Goal: Task Accomplishment & Management: Use online tool/utility

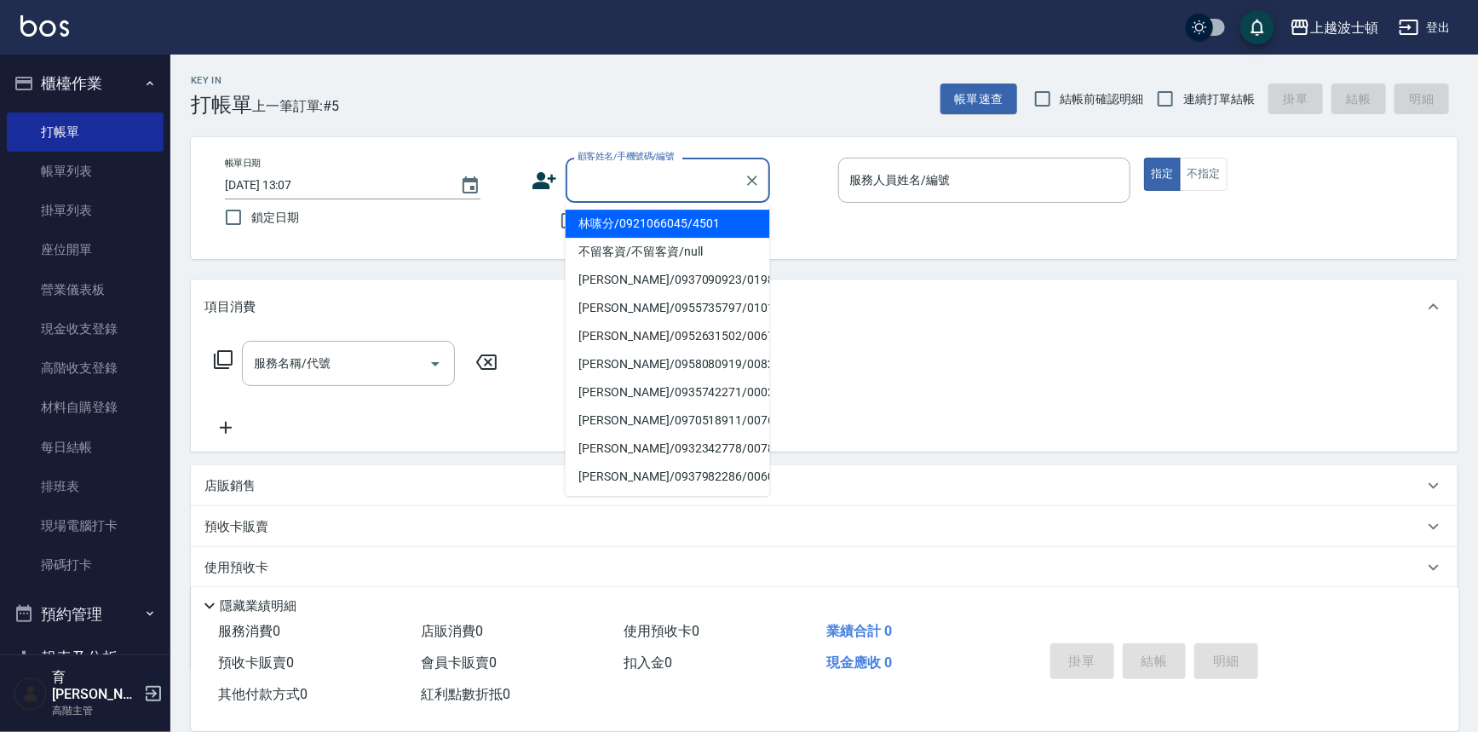
click at [589, 178] on input "顧客姓名/手機號碼/編號" at bounding box center [655, 180] width 164 height 30
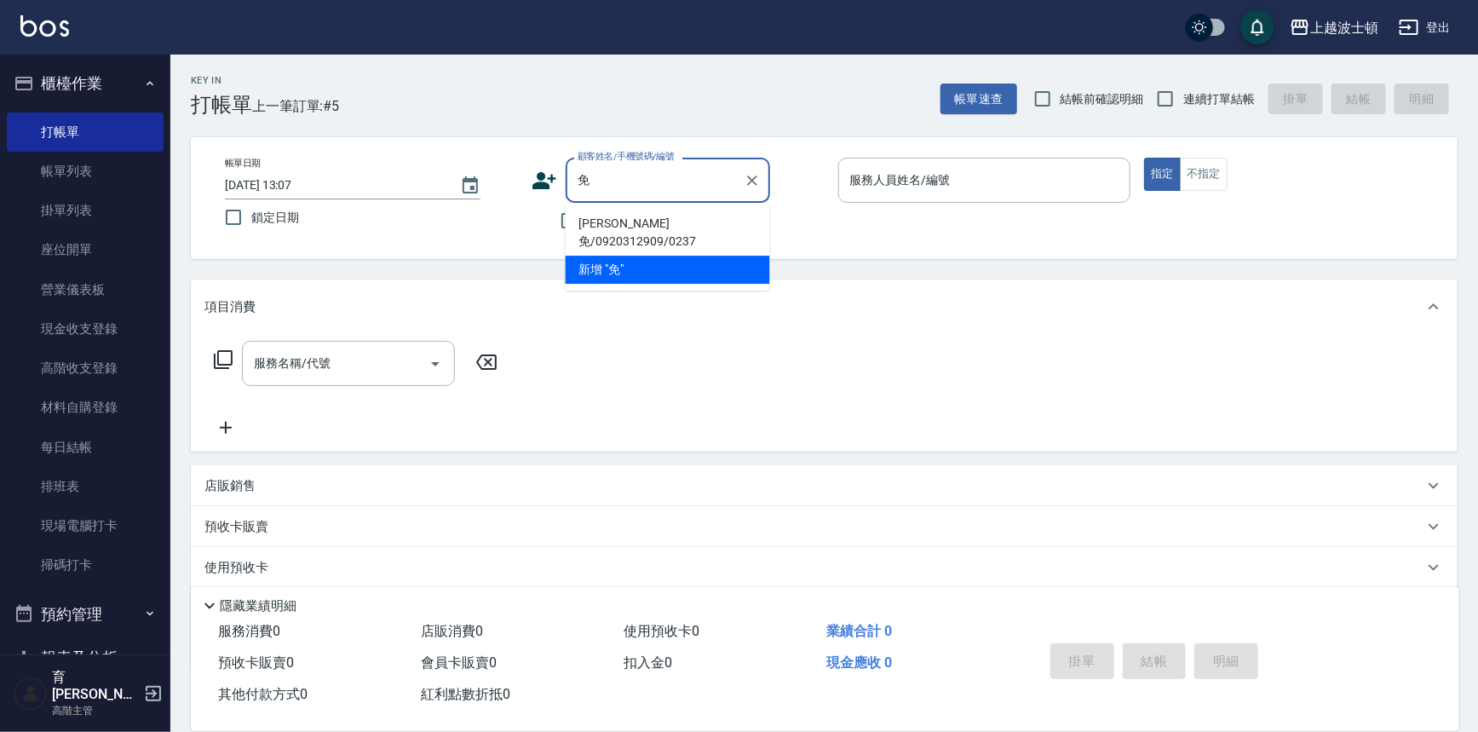
type input "免"
click at [666, 54] on div "上越波士頓 登出" at bounding box center [739, 27] width 1478 height 55
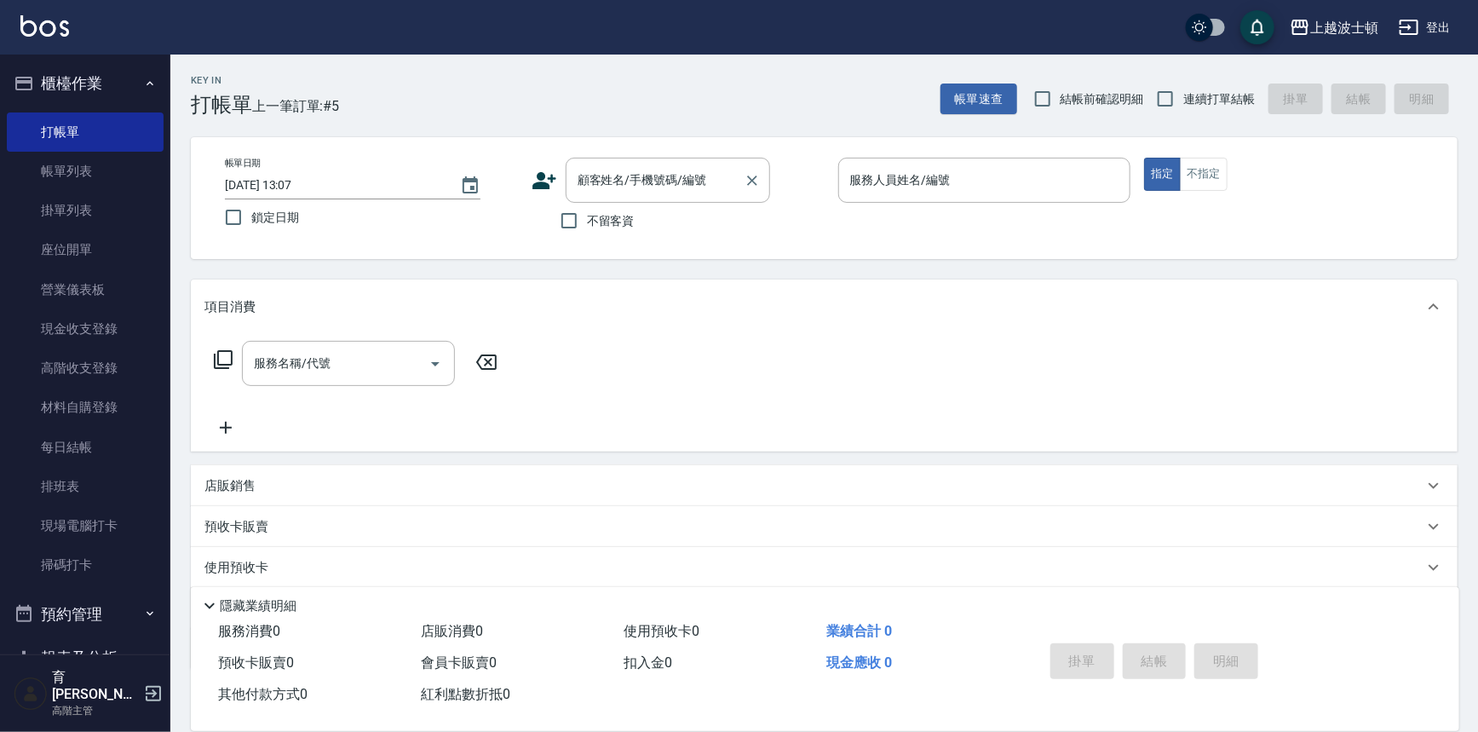
click at [587, 175] on input "顧客姓名/手機號碼/編號" at bounding box center [655, 180] width 164 height 30
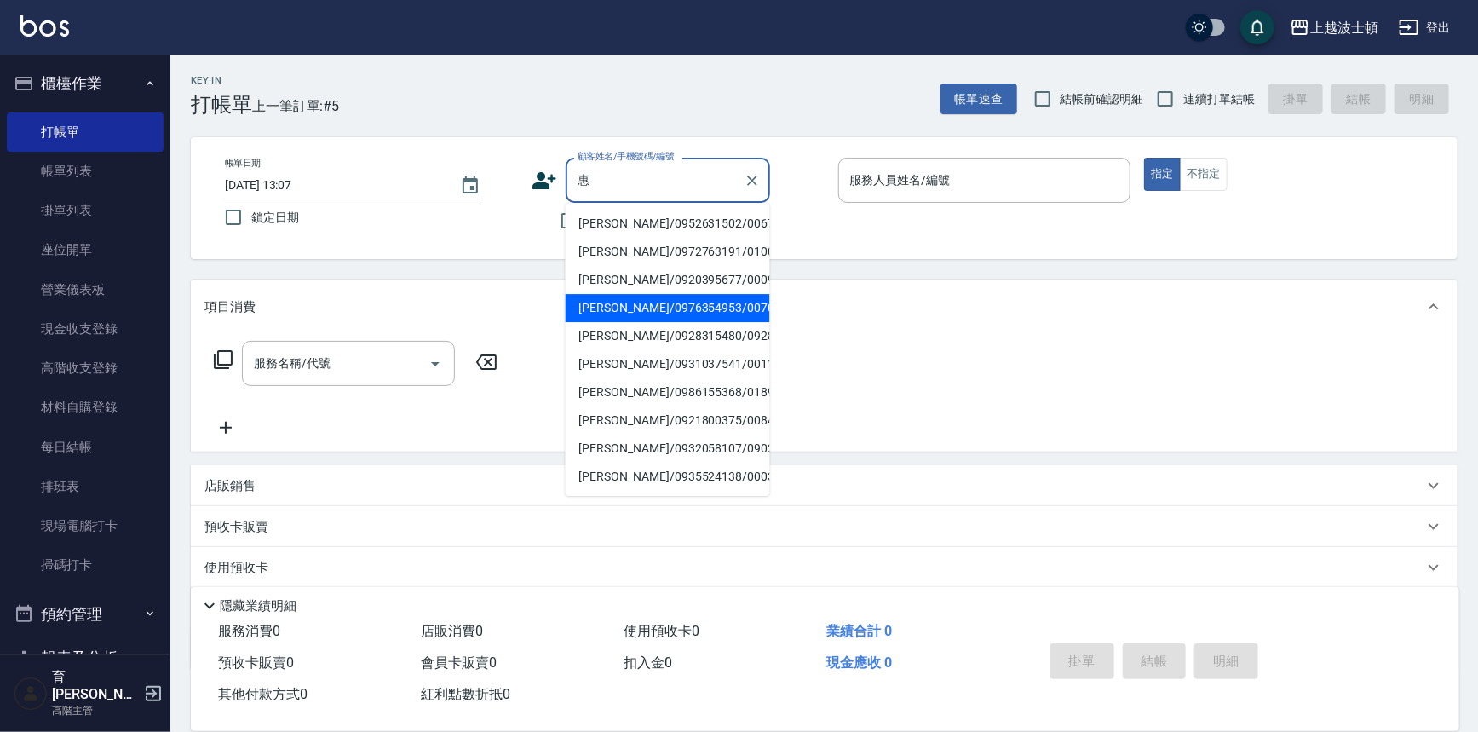
click at [647, 304] on li "[PERSON_NAME]/0976354953/00709" at bounding box center [668, 308] width 204 height 28
type input "[PERSON_NAME]/0976354953/00709"
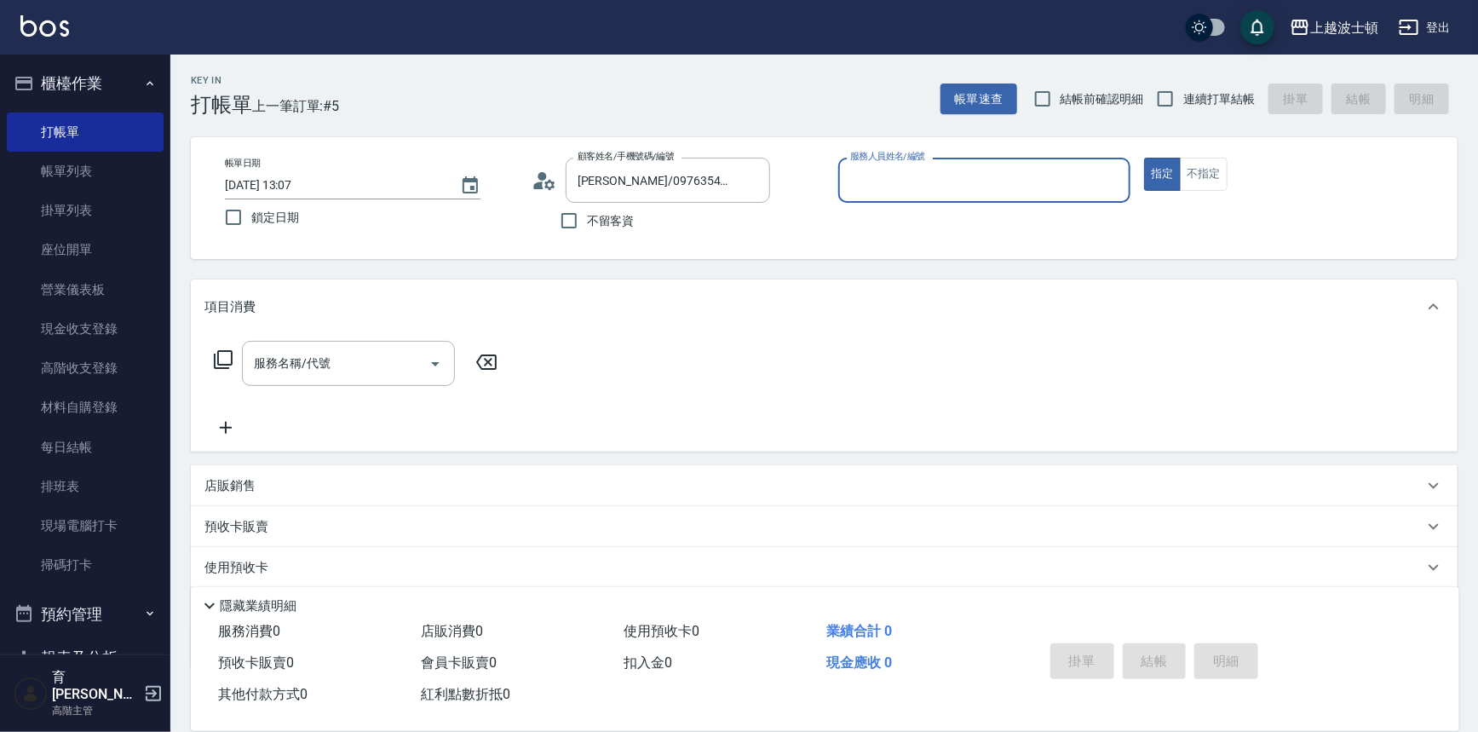
type input "[PERSON_NAME]-1"
click at [298, 362] on input "服務名稱/代號" at bounding box center [336, 363] width 172 height 30
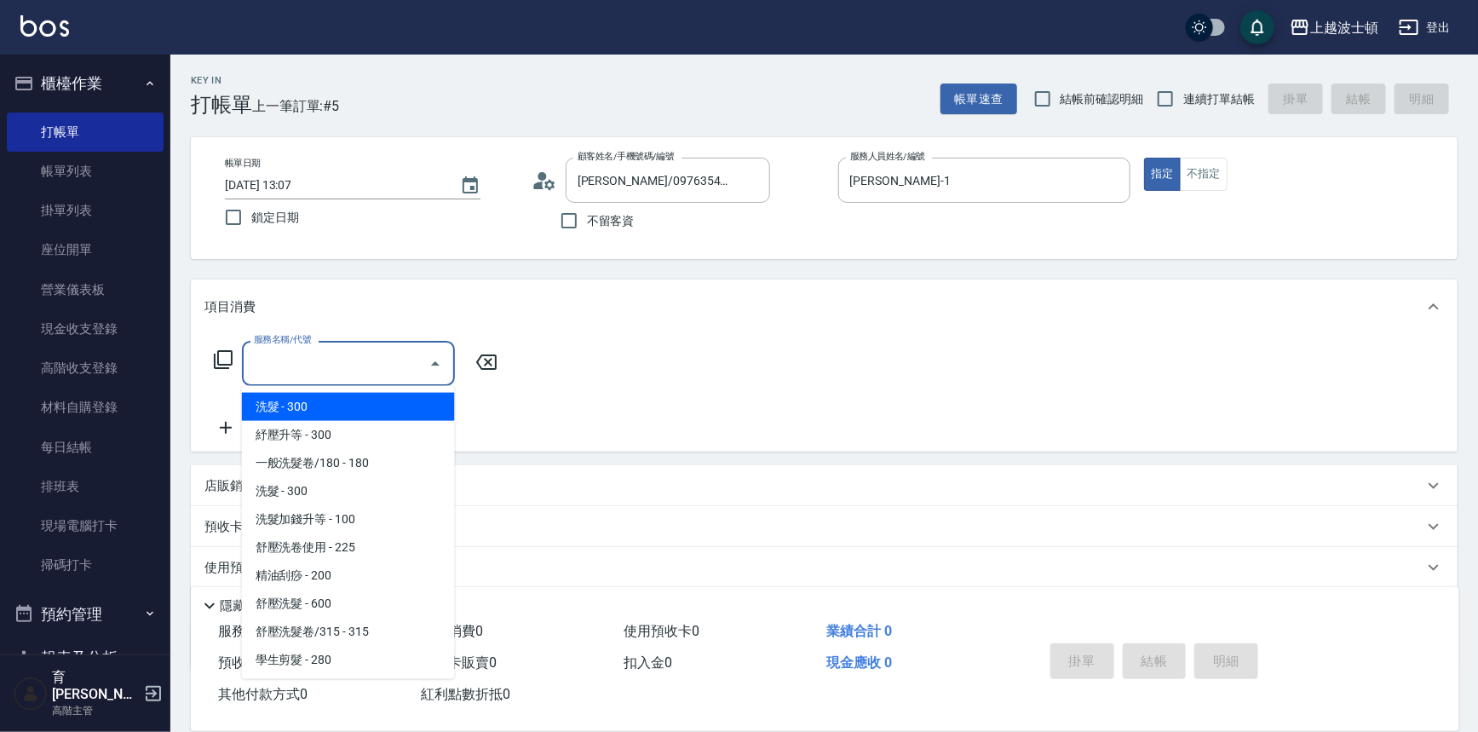
drag, startPoint x: 298, startPoint y: 408, endPoint x: 320, endPoint y: 400, distance: 23.7
click at [298, 405] on span "洗髮 - 300" at bounding box center [348, 407] width 213 height 28
type input "洗髮(201)"
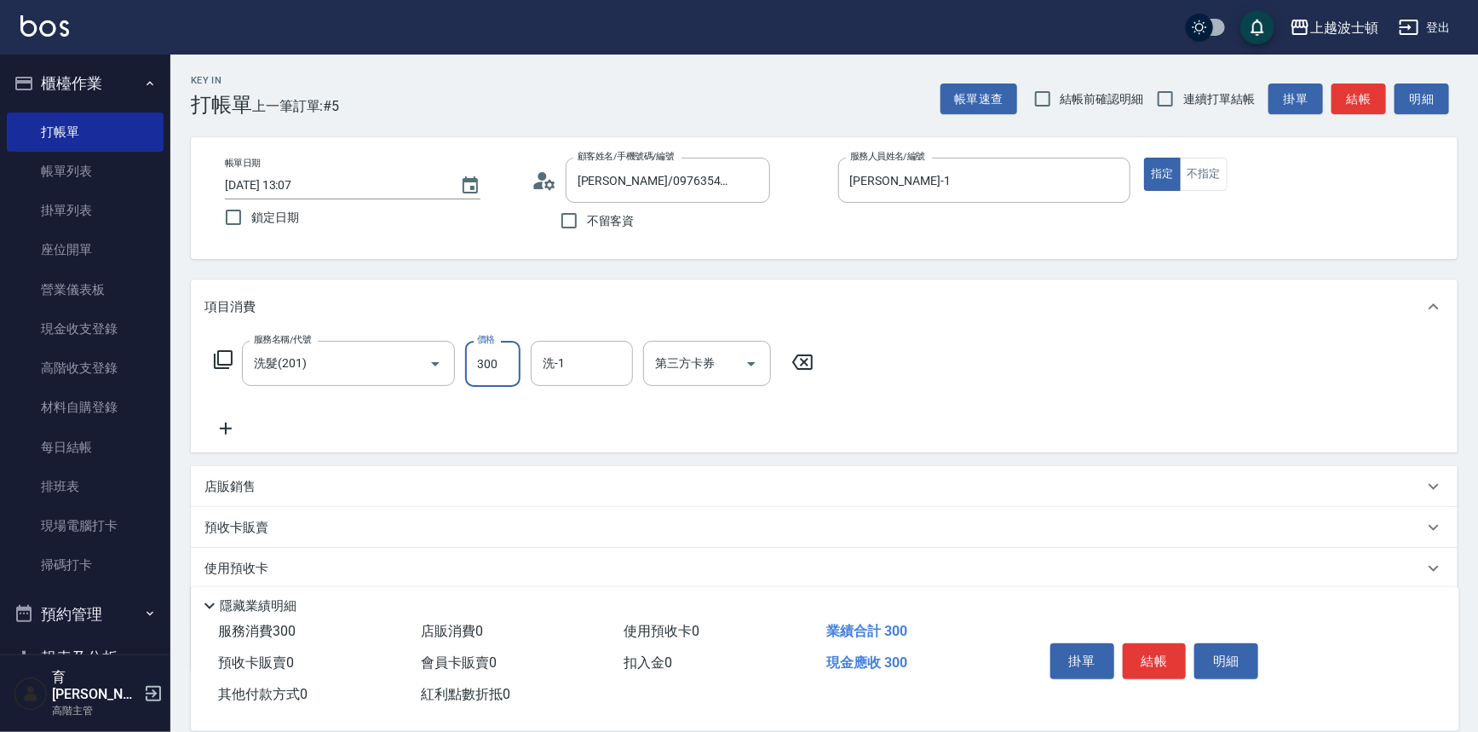
click at [496, 365] on input "300" at bounding box center [492, 364] width 55 height 46
type input "270"
click at [558, 371] on input "洗-1" at bounding box center [581, 363] width 87 height 30
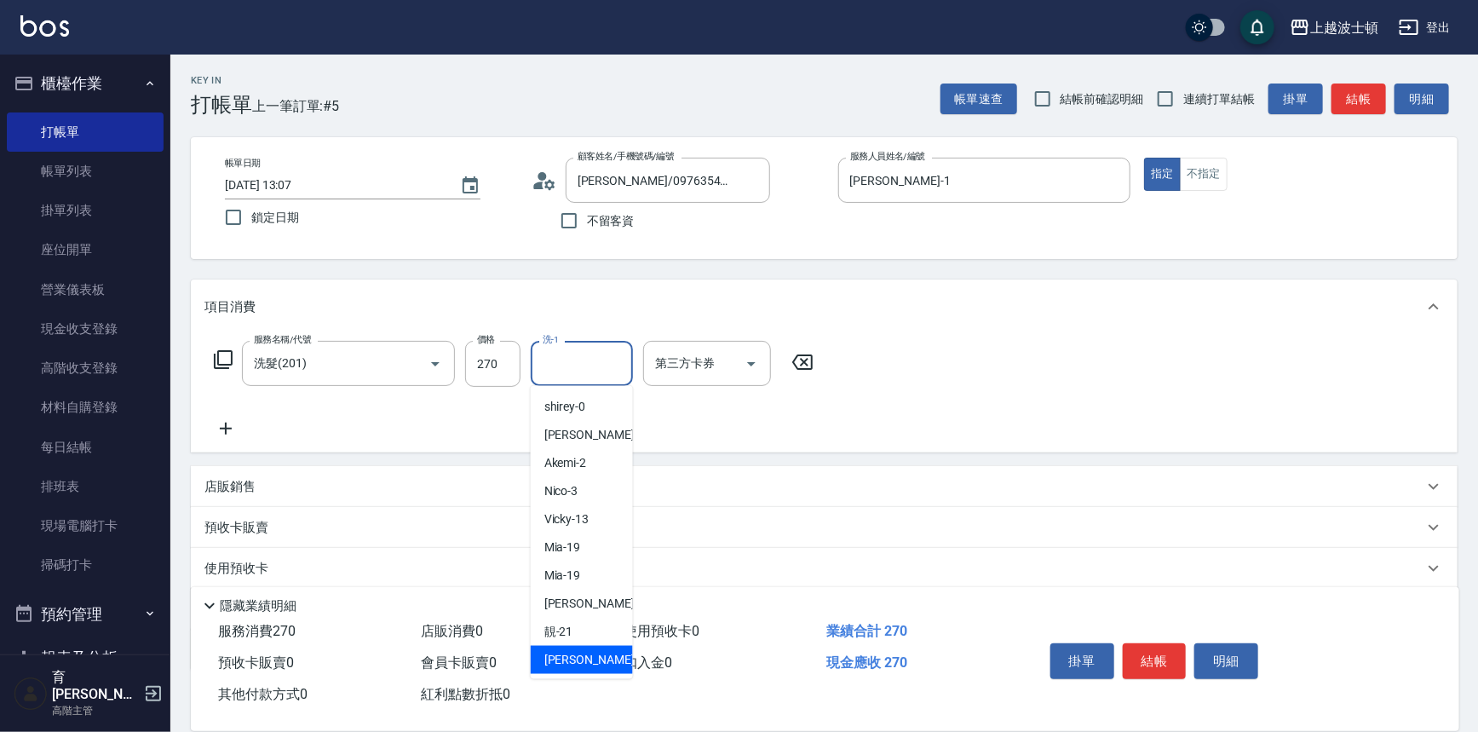
click at [584, 659] on span "雅如 -22" at bounding box center [597, 660] width 107 height 18
type input "[PERSON_NAME]-22"
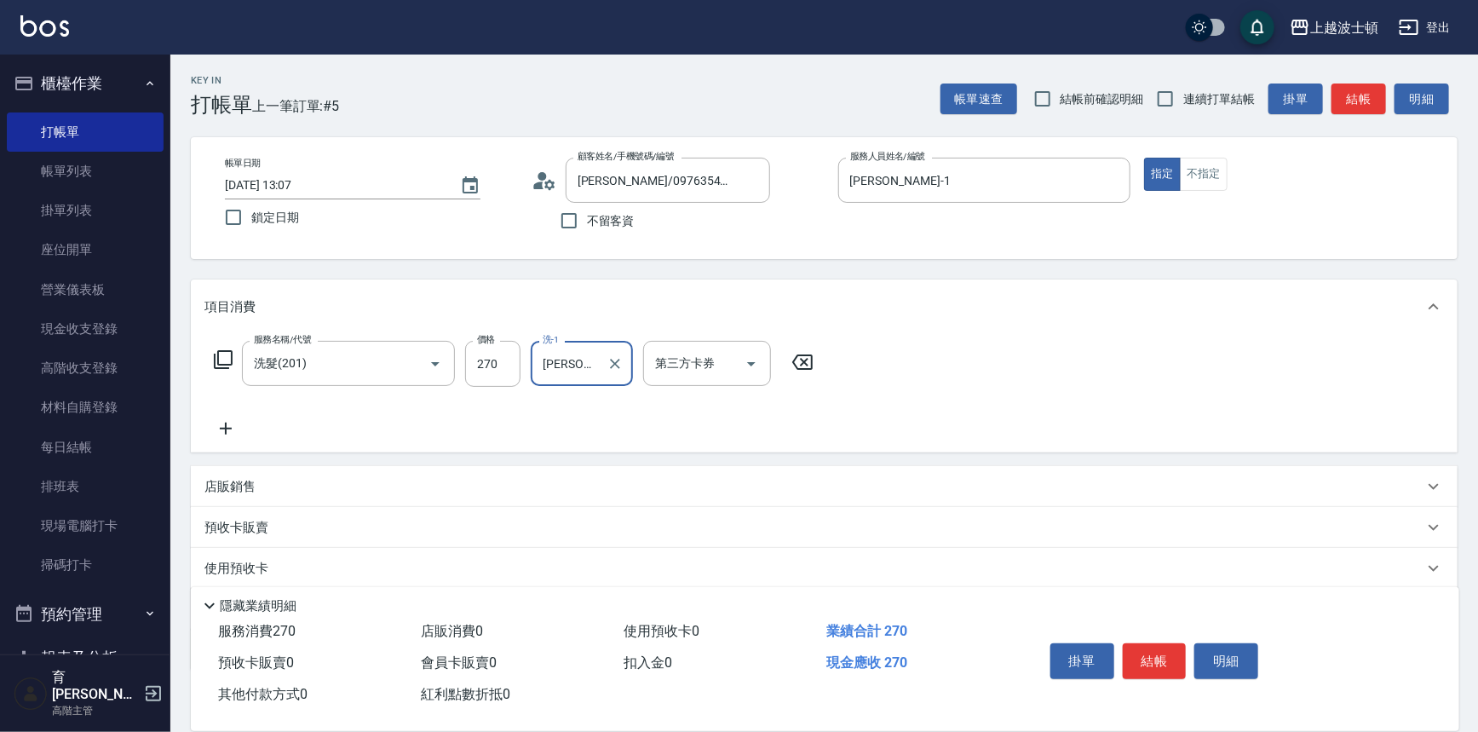
scroll to position [99, 0]
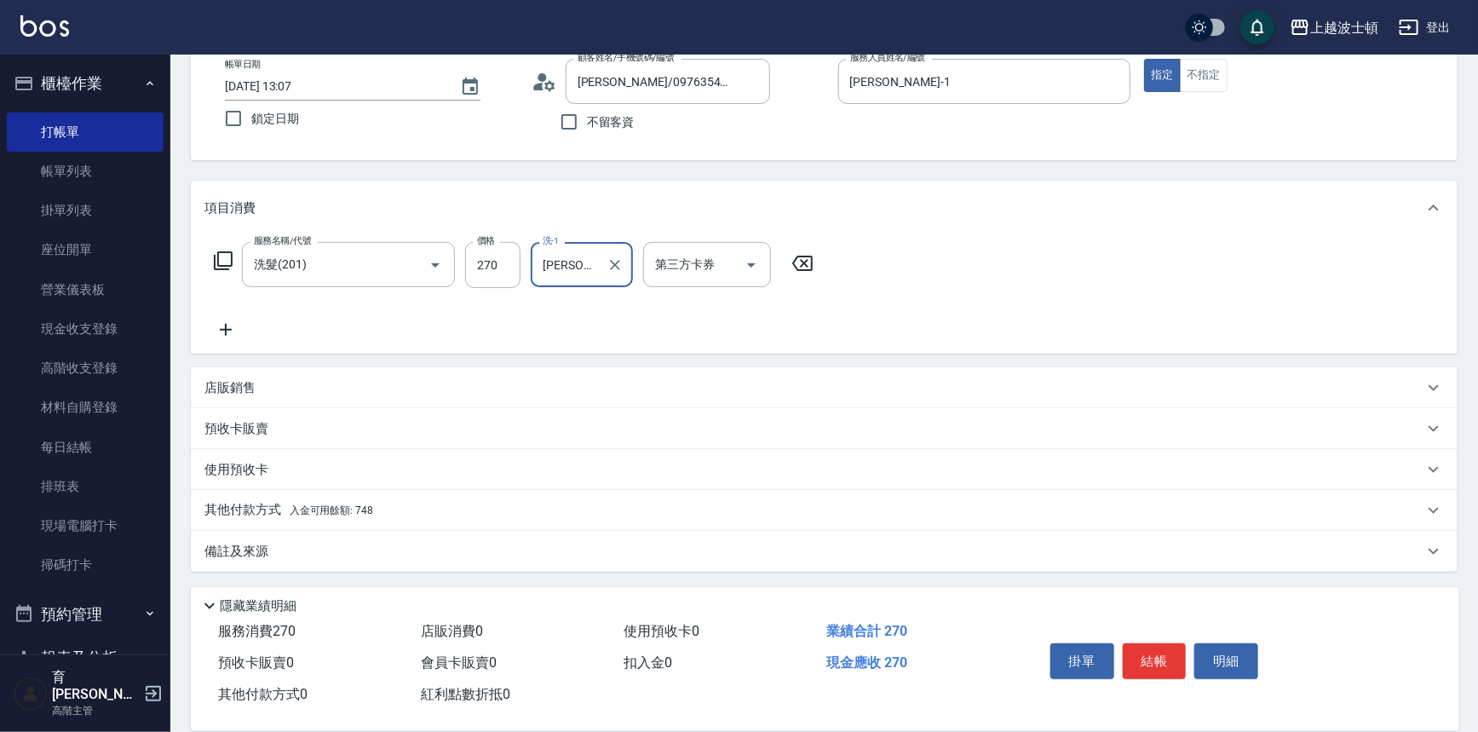
click at [298, 506] on span "入金可用餘額: 748" at bounding box center [331, 510] width 83 height 12
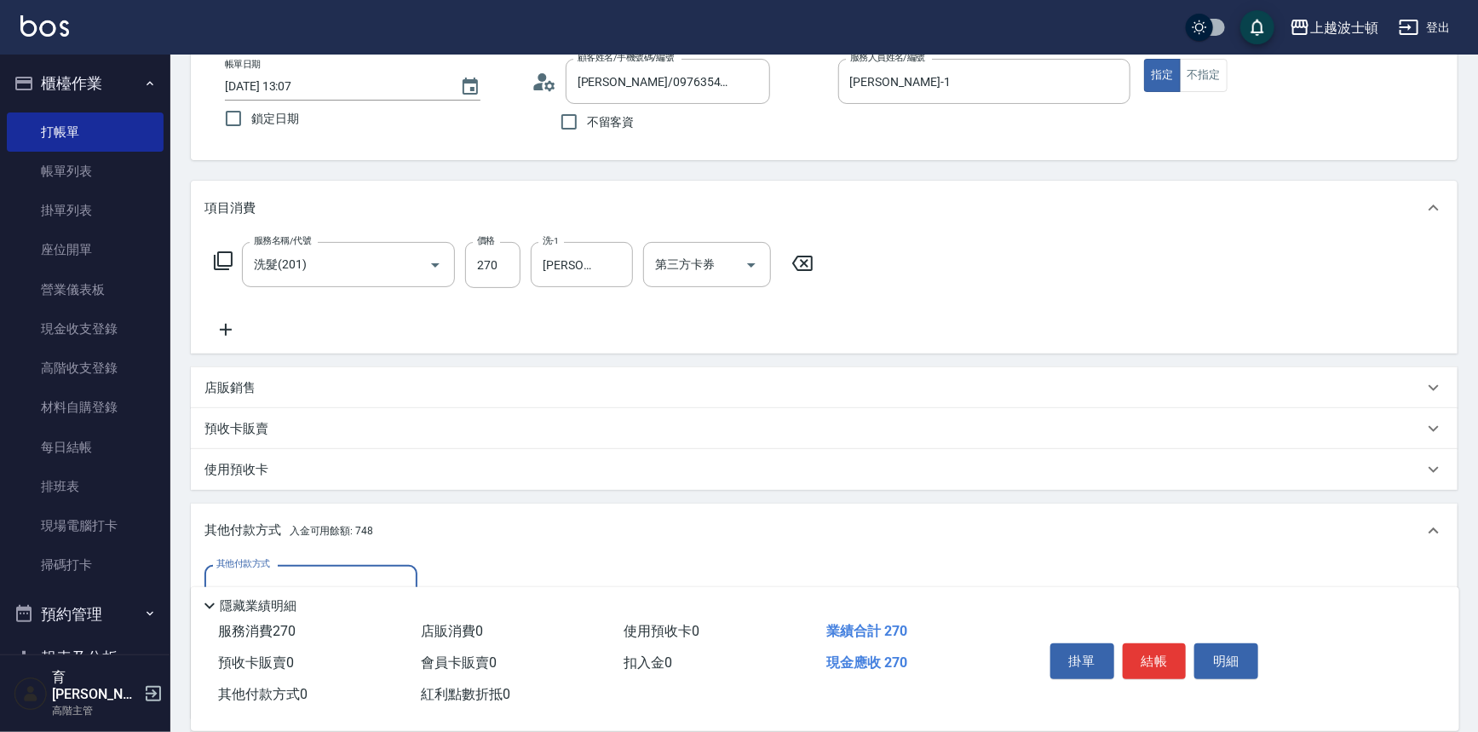
scroll to position [298, 0]
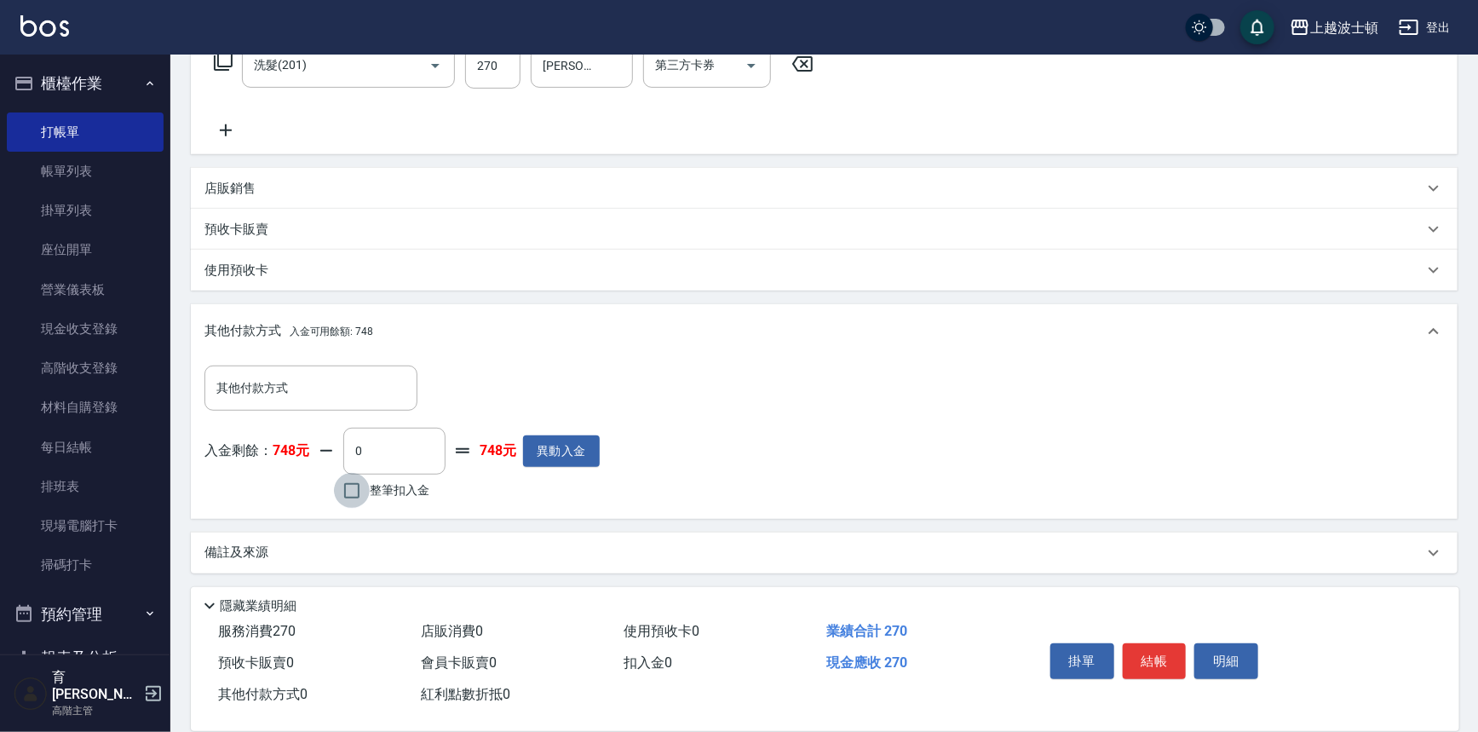
click at [363, 486] on input "整筆扣入金" at bounding box center [352, 491] width 36 height 36
checkbox input "true"
type input "270"
click at [1147, 662] on button "結帳" at bounding box center [1155, 661] width 64 height 36
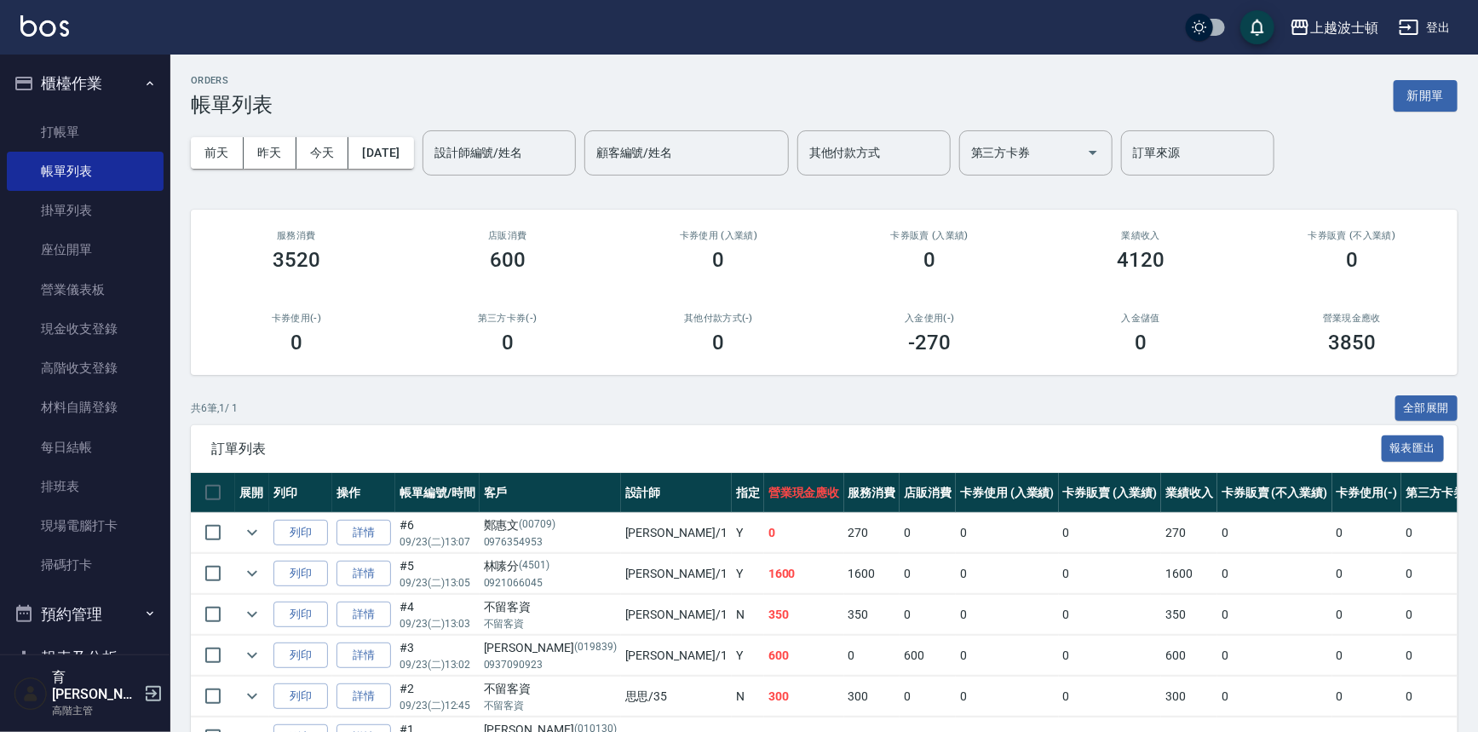
click at [547, 157] on input "設計師編號/姓名" at bounding box center [499, 153] width 138 height 30
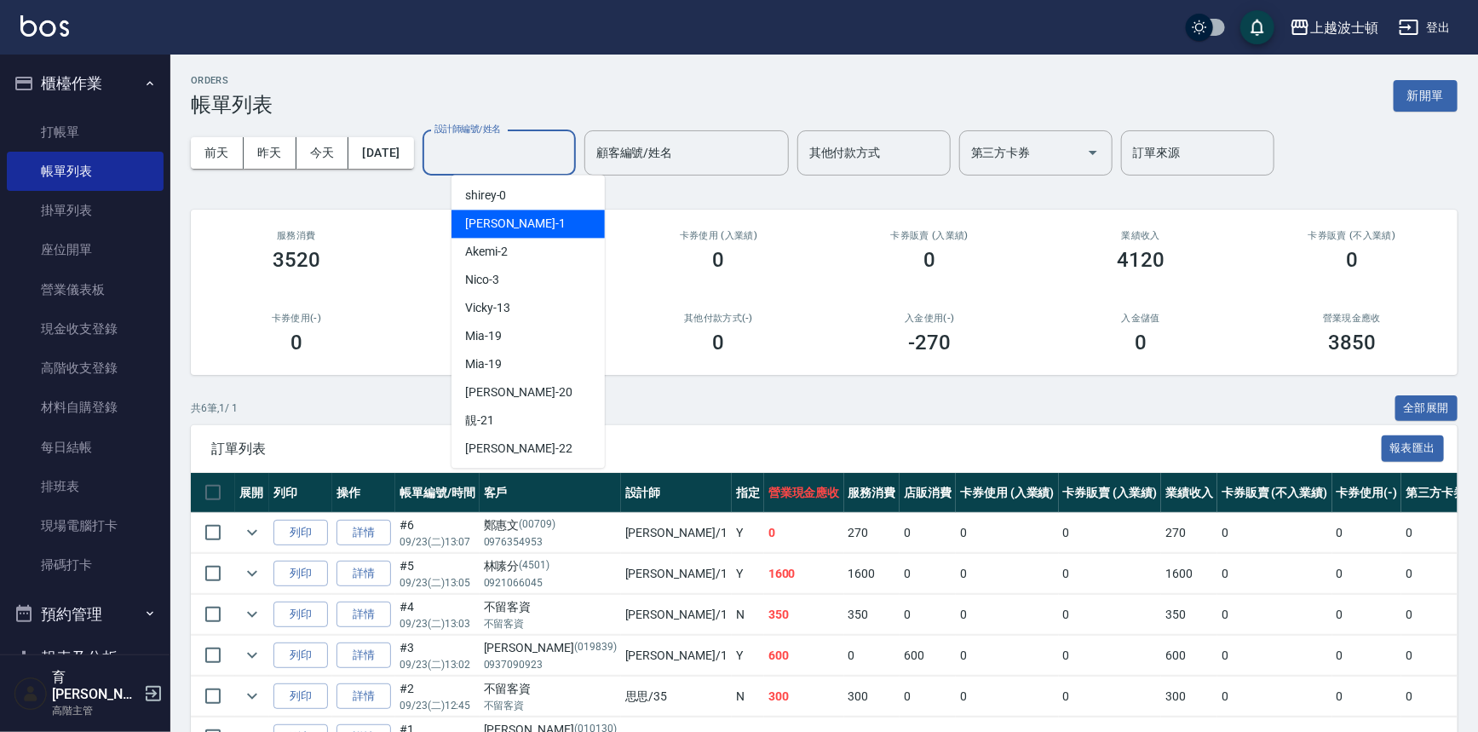
click at [505, 230] on div "[PERSON_NAME] -1" at bounding box center [527, 224] width 153 height 28
type input "[PERSON_NAME]-1"
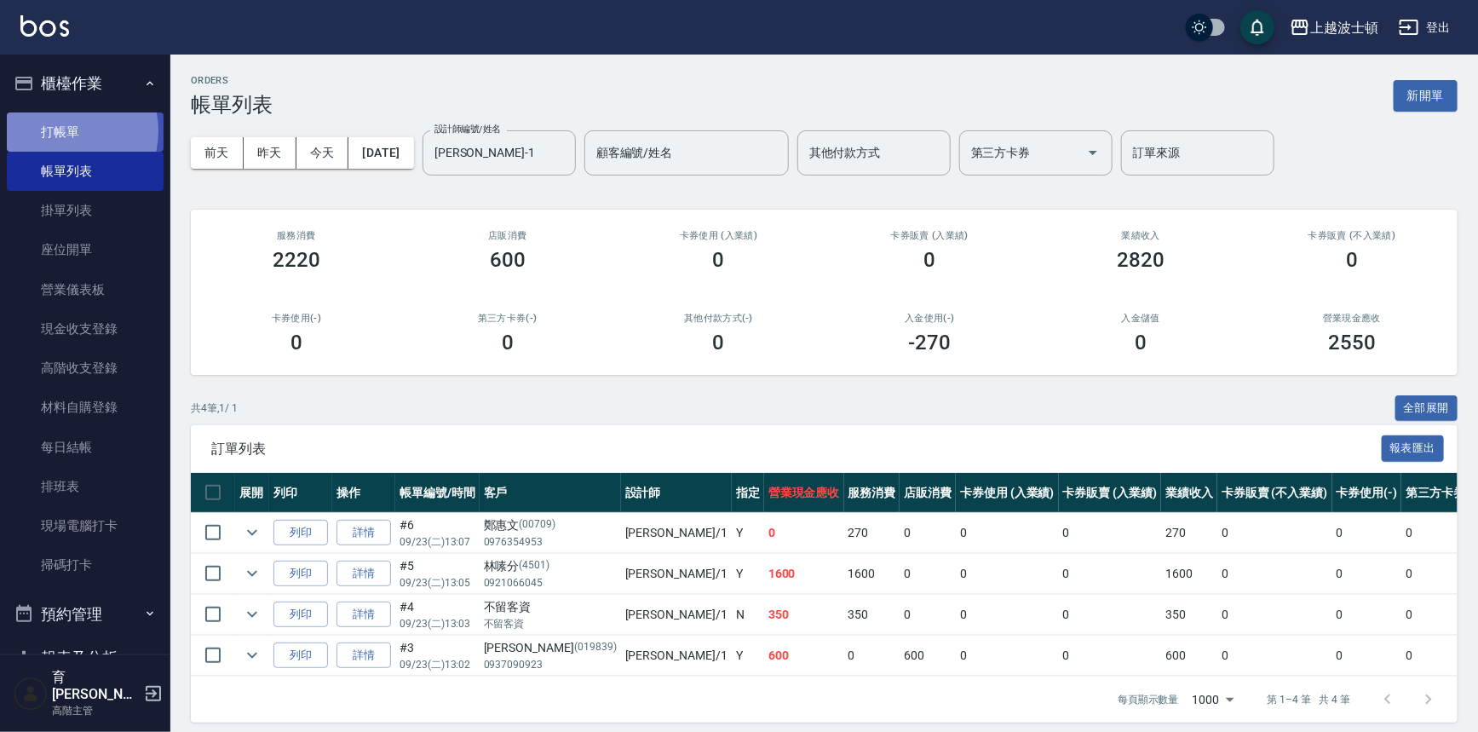
click at [60, 130] on link "打帳單" at bounding box center [85, 131] width 157 height 39
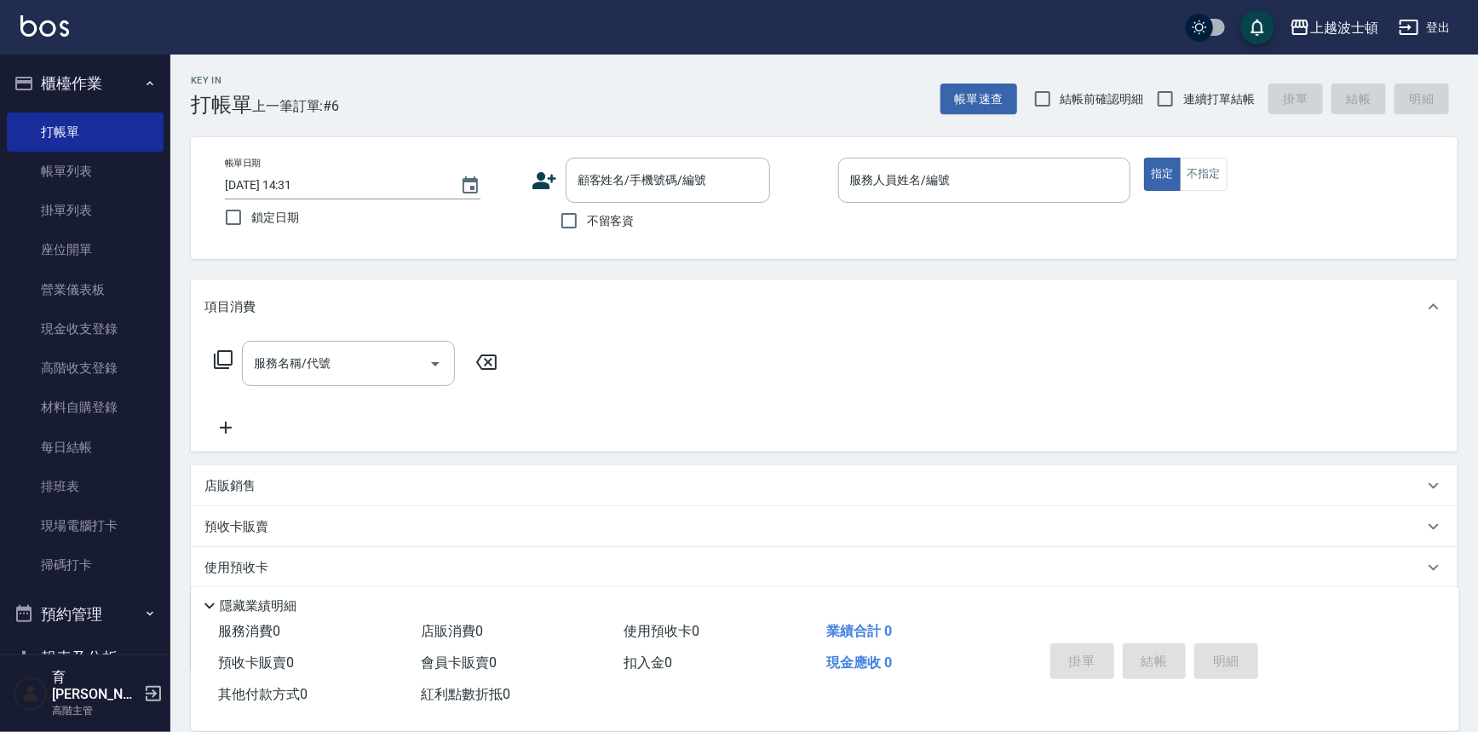
click at [596, 225] on span "不留客資" at bounding box center [611, 221] width 48 height 18
click at [587, 225] on input "不留客資" at bounding box center [569, 221] width 36 height 36
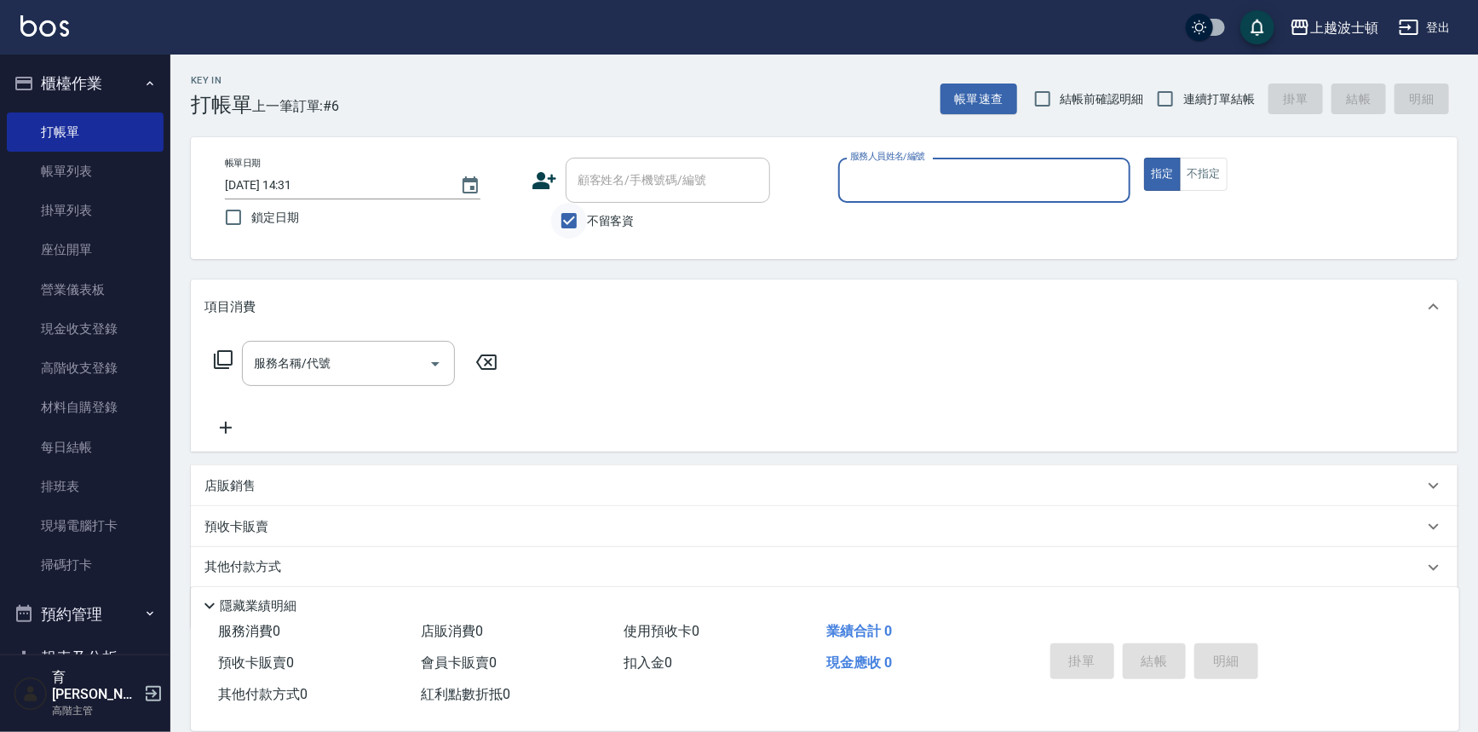
click at [572, 216] on input "不留客資" at bounding box center [569, 221] width 36 height 36
checkbox input "false"
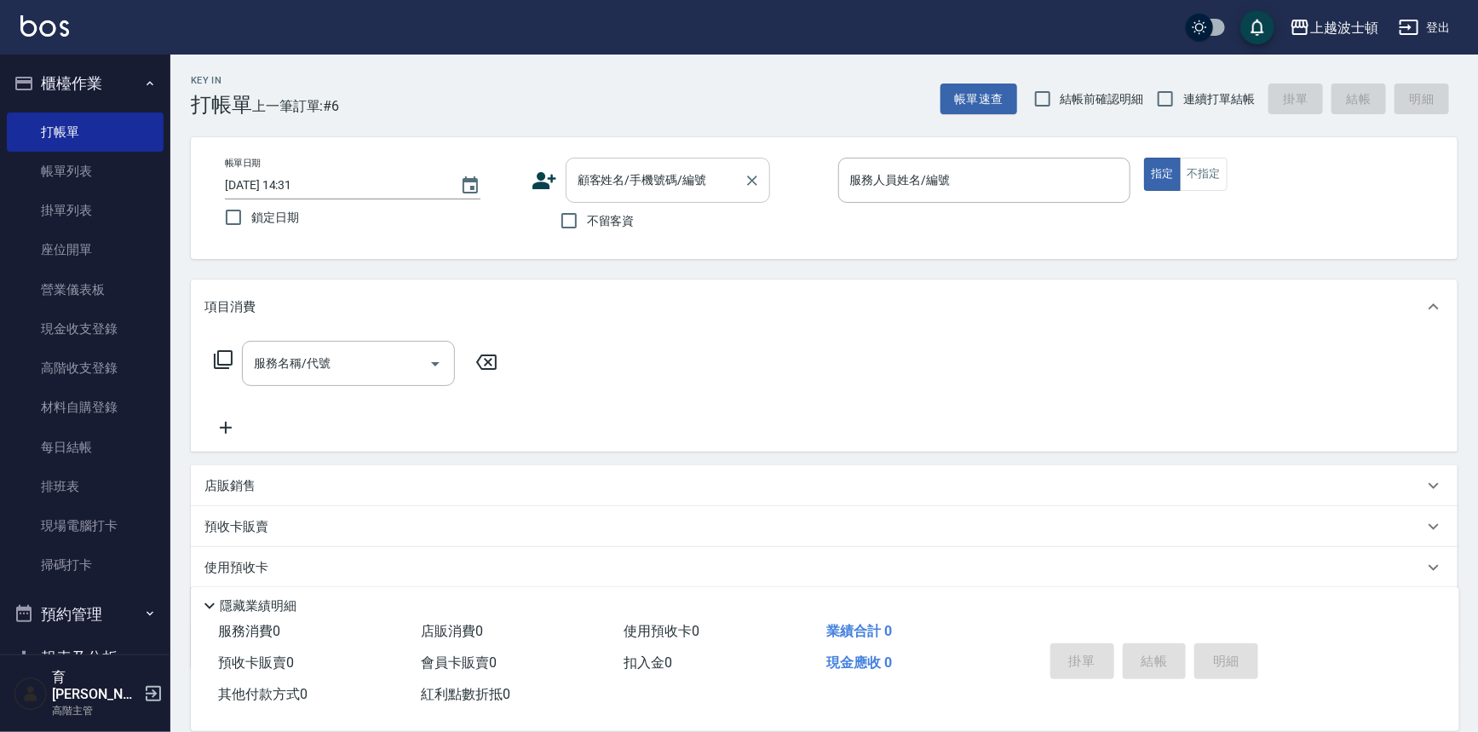
click at [632, 189] on input "顧客姓名/手機號碼/編號" at bounding box center [655, 180] width 164 height 30
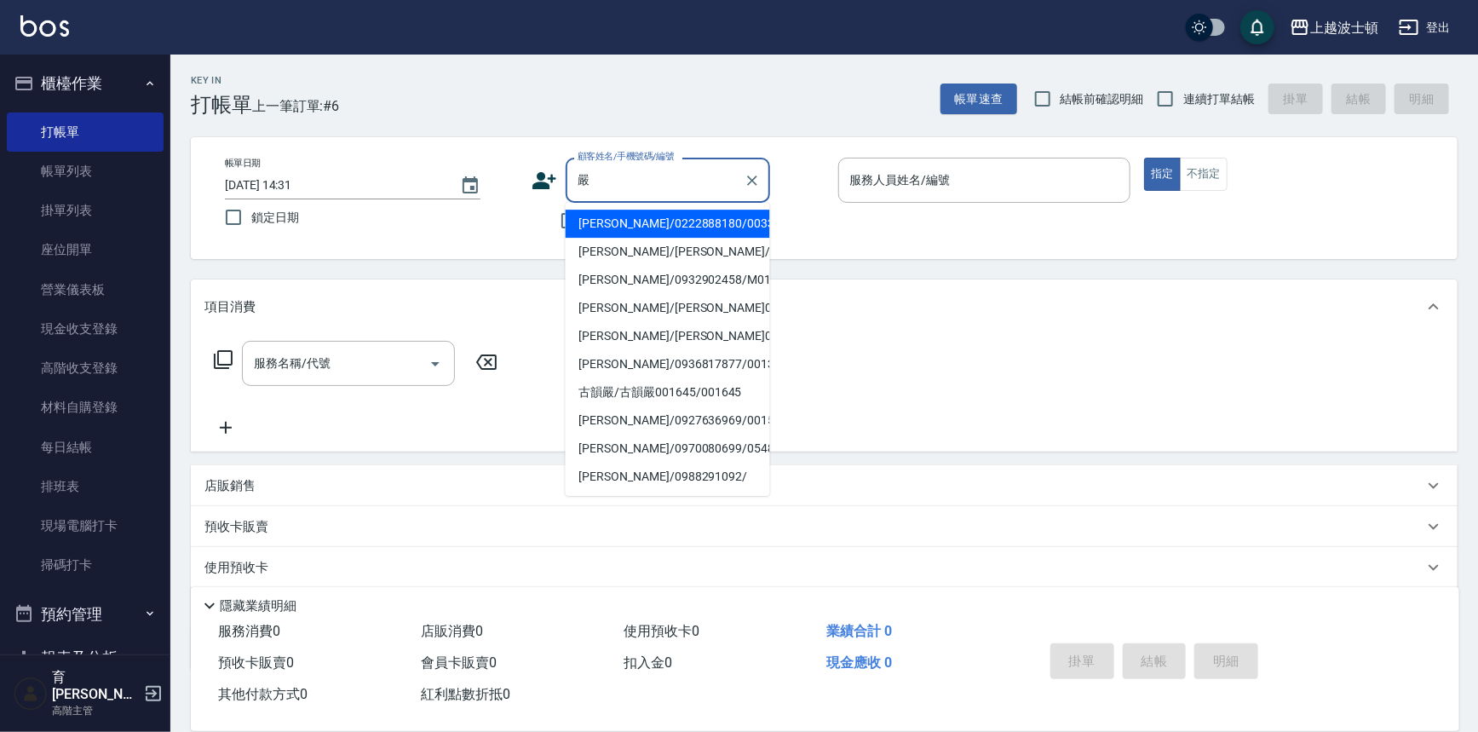
type input "嚴"
drag, startPoint x: 512, startPoint y: 227, endPoint x: 534, endPoint y: 217, distance: 24.4
click at [512, 228] on div "帳單日期 [DATE] 14:31 鎖定日期" at bounding box center [371, 197] width 293 height 78
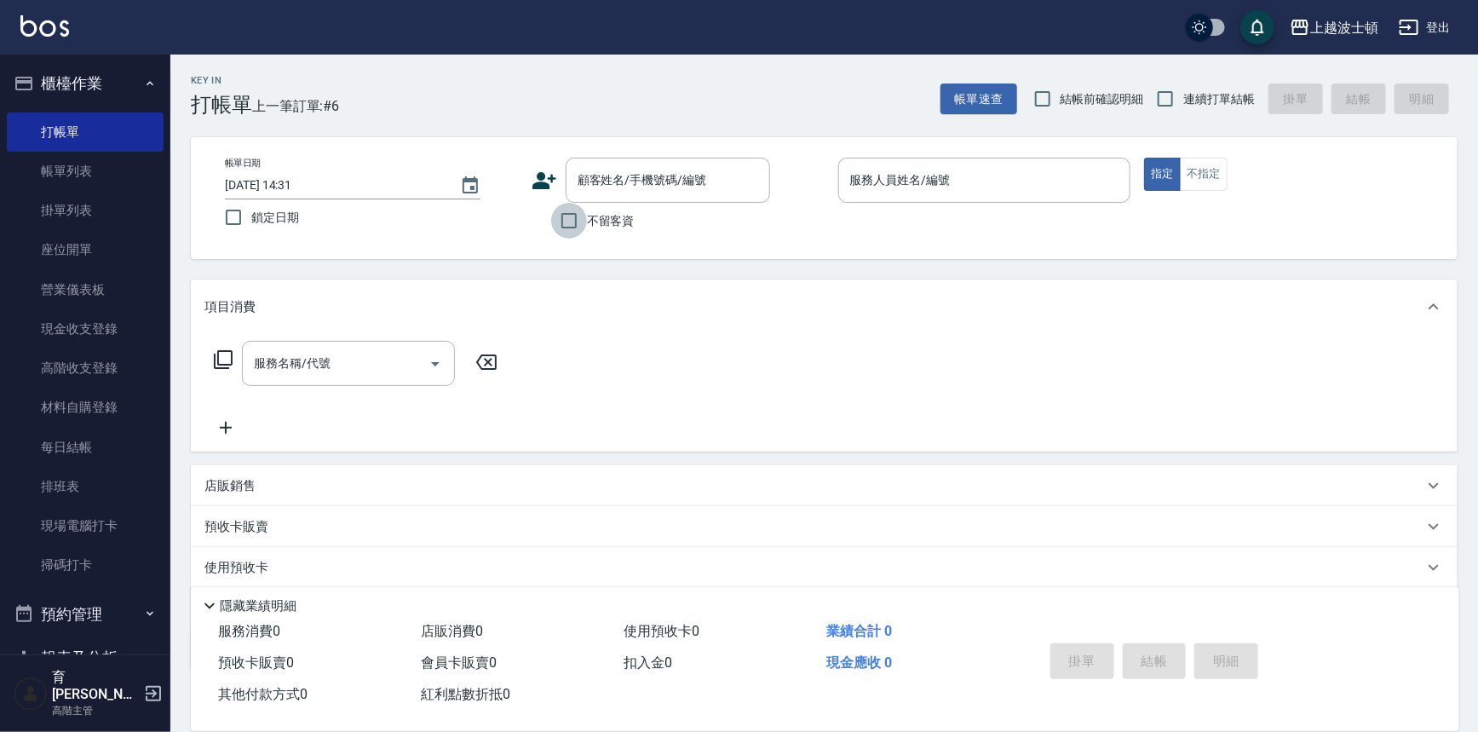
click at [582, 226] on input "不留客資" at bounding box center [569, 221] width 36 height 36
checkbox input "true"
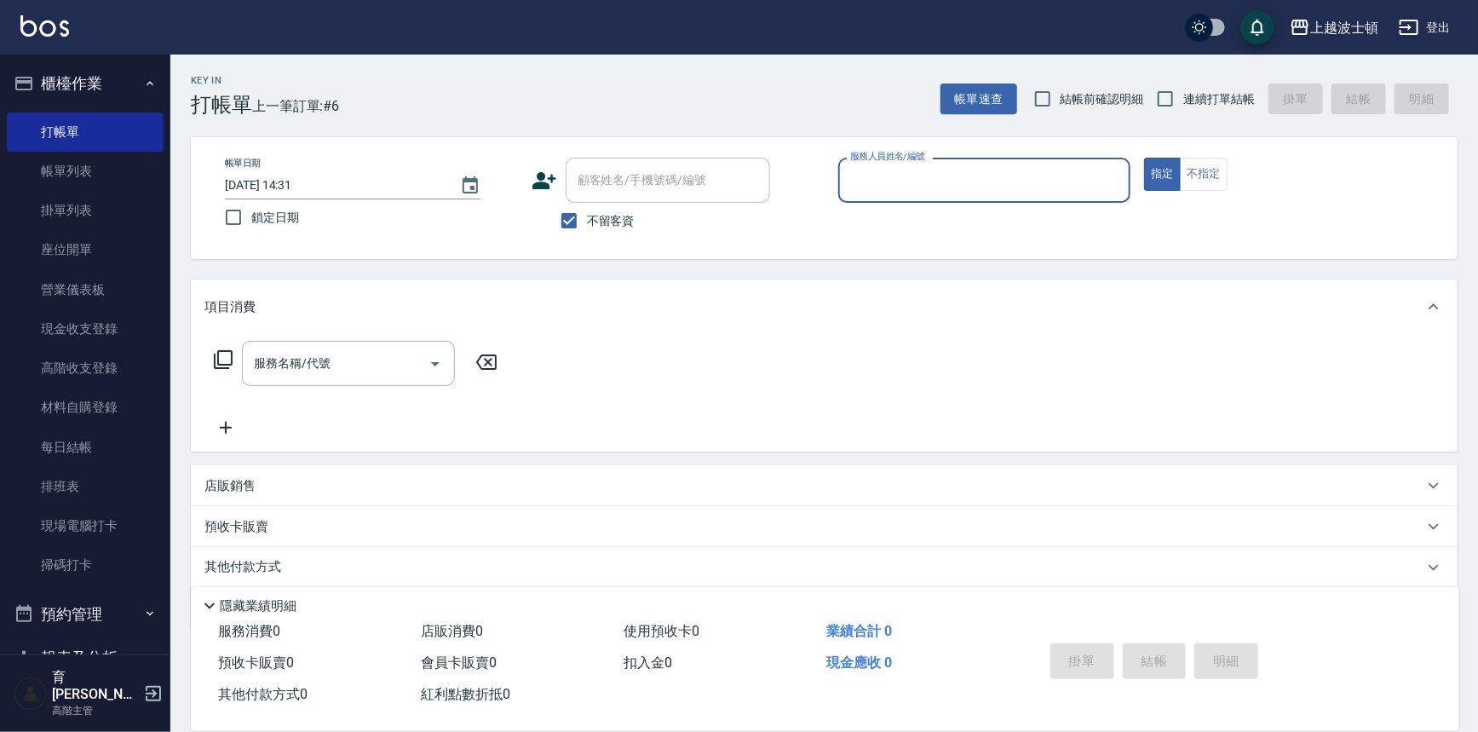
click at [894, 167] on input "服務人員姓名/編號" at bounding box center [985, 180] width 278 height 30
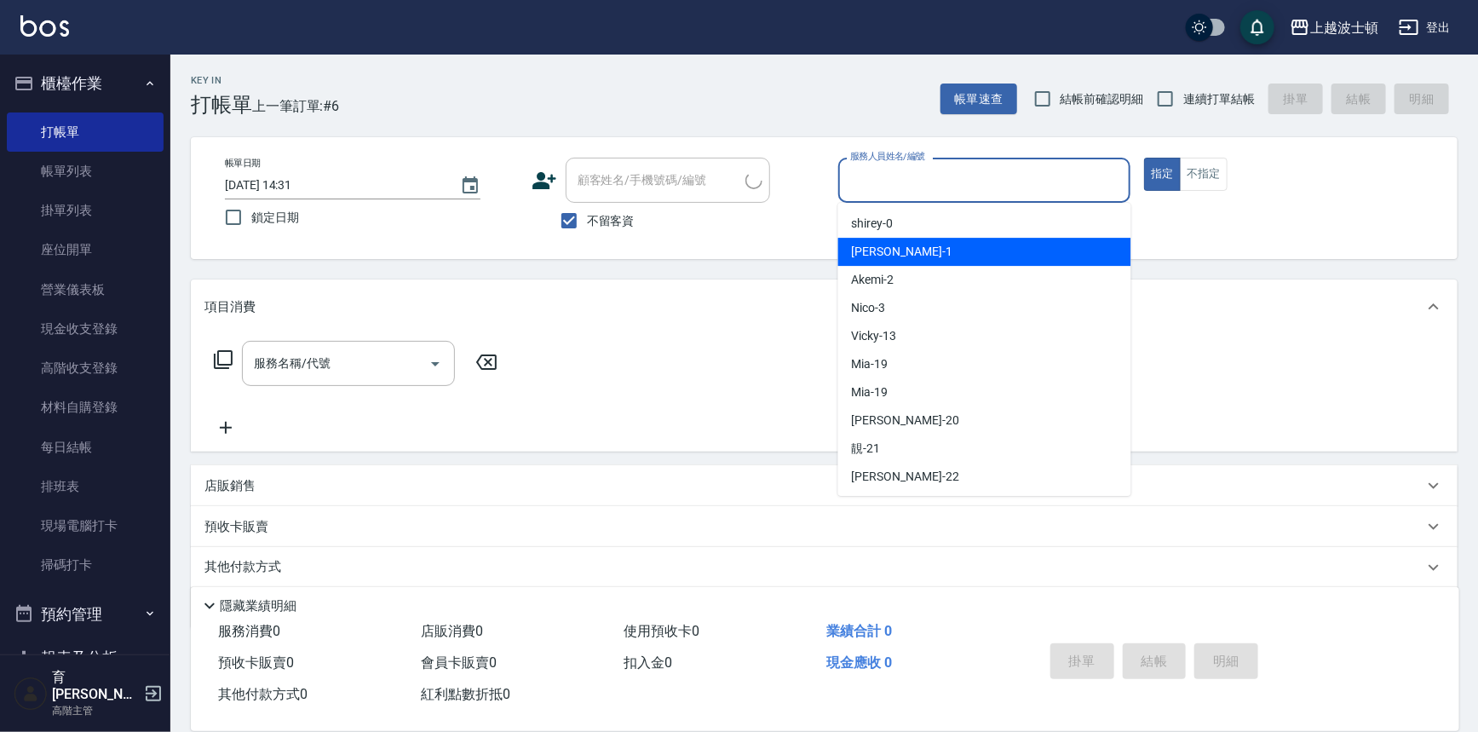
click at [897, 243] on div "[PERSON_NAME] -1" at bounding box center [984, 252] width 293 height 28
type input "[PERSON_NAME]-1"
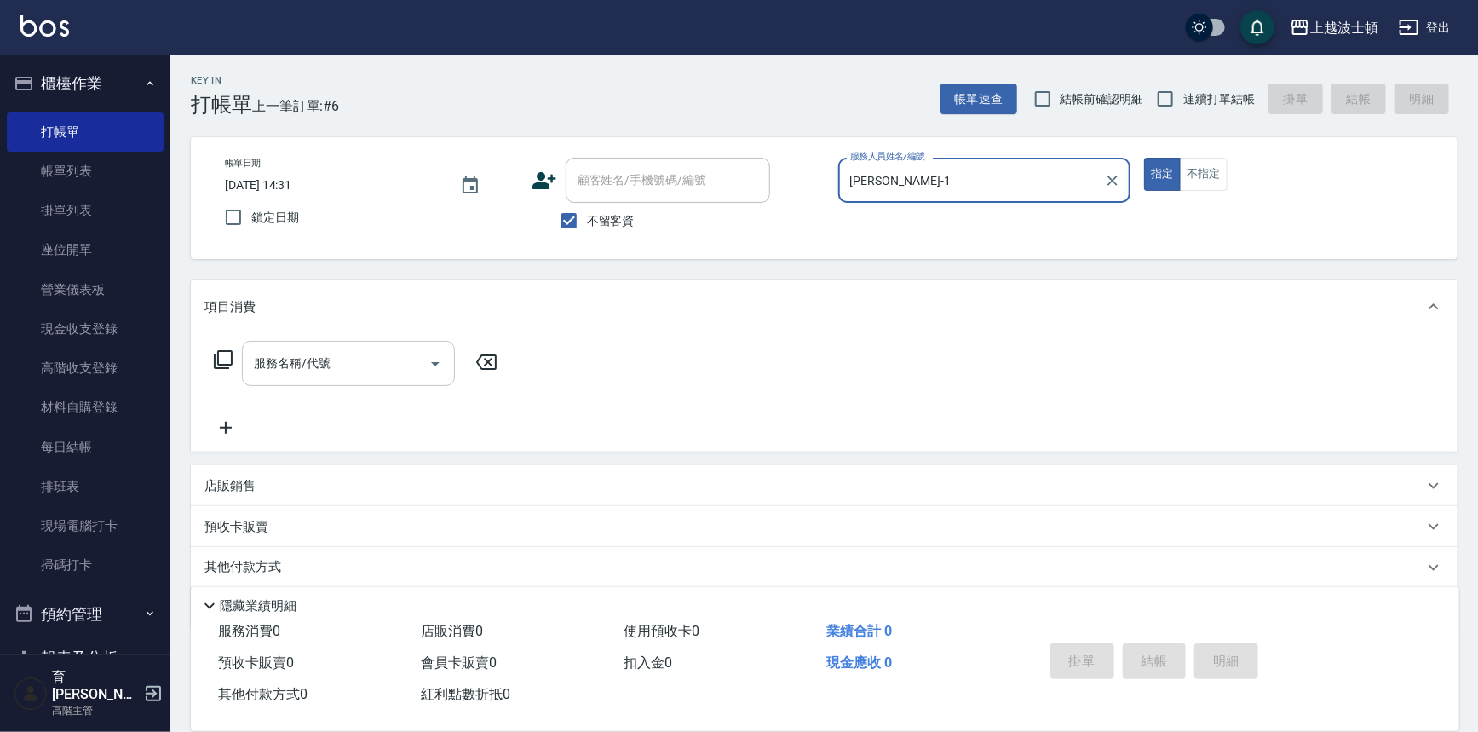
click at [358, 354] on input "服務名稱/代號" at bounding box center [336, 363] width 172 height 30
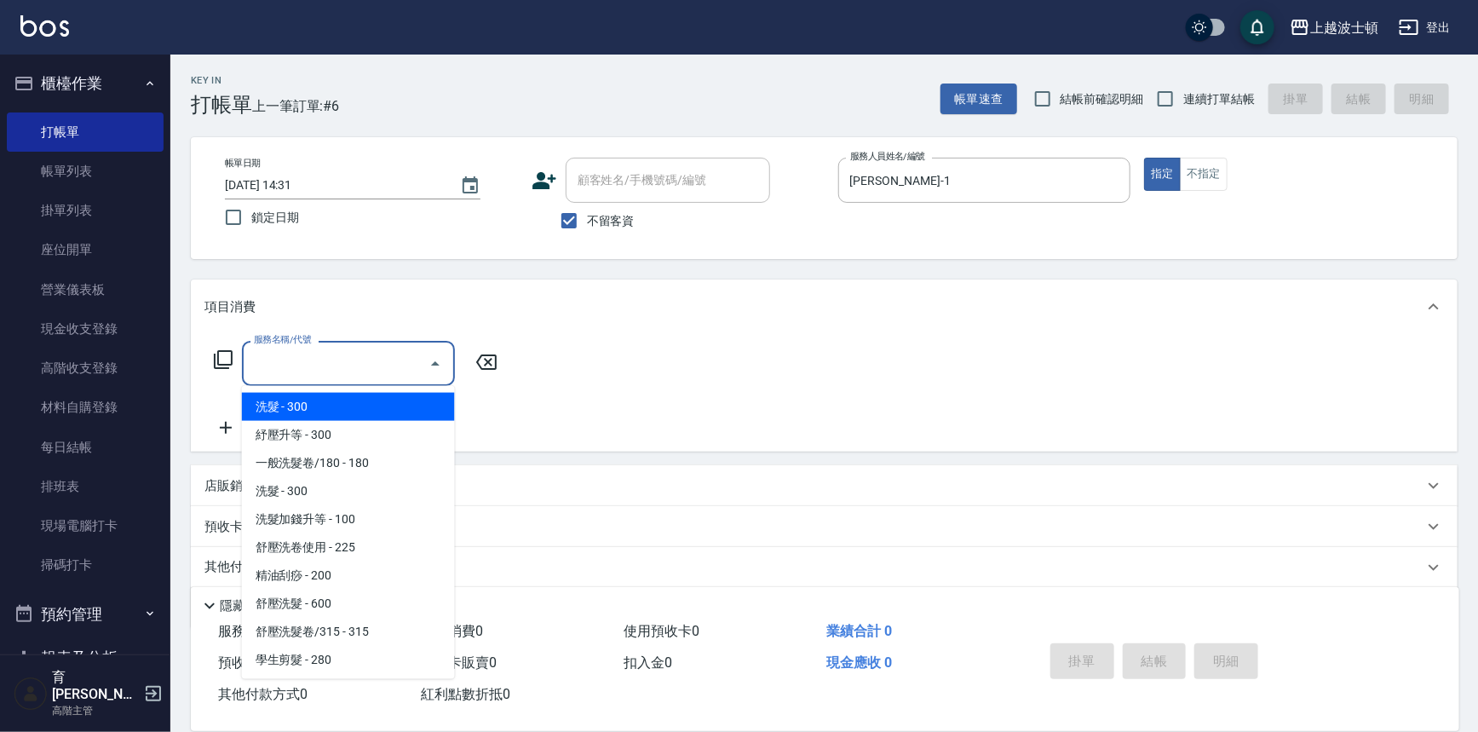
click at [336, 406] on span "洗髮 - 300" at bounding box center [348, 407] width 213 height 28
type input "洗髮(201)"
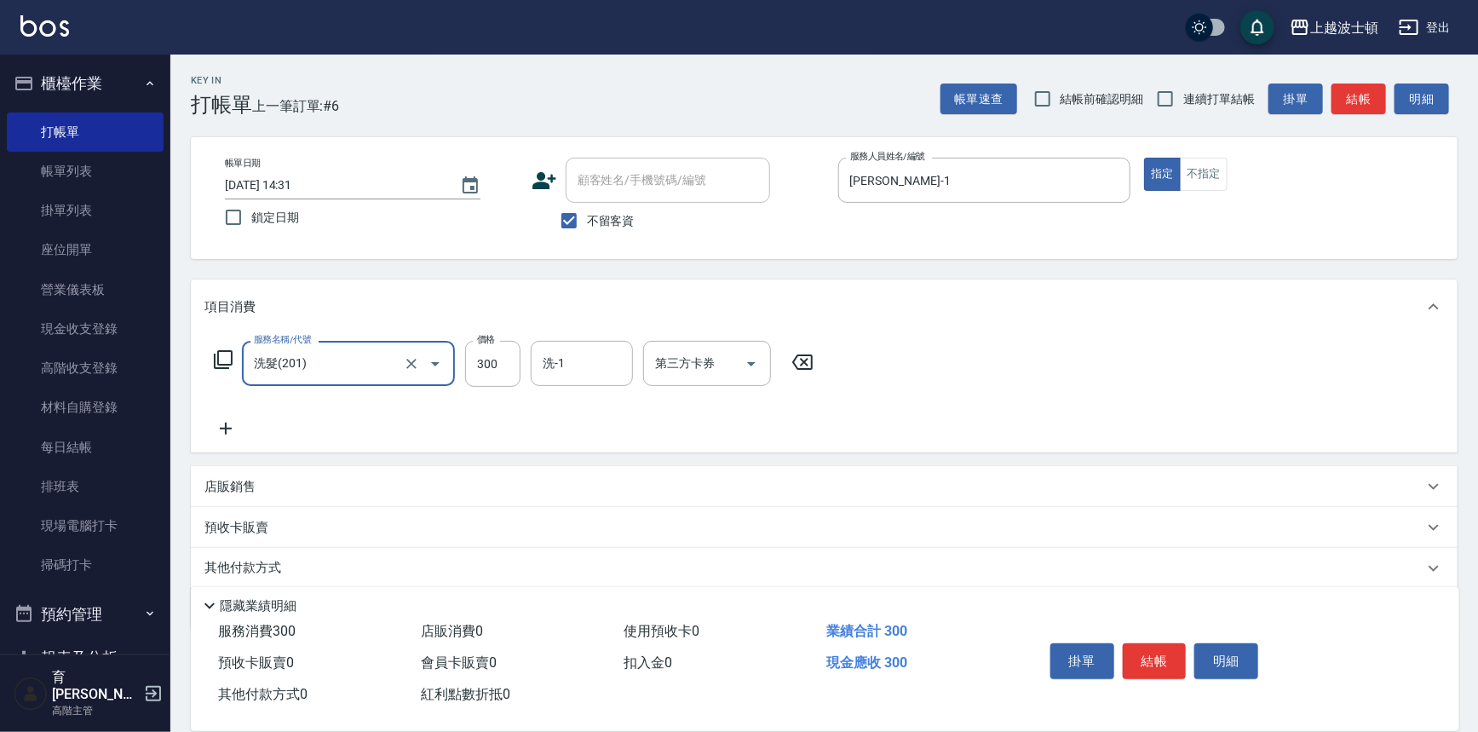
click at [235, 427] on icon at bounding box center [225, 428] width 43 height 20
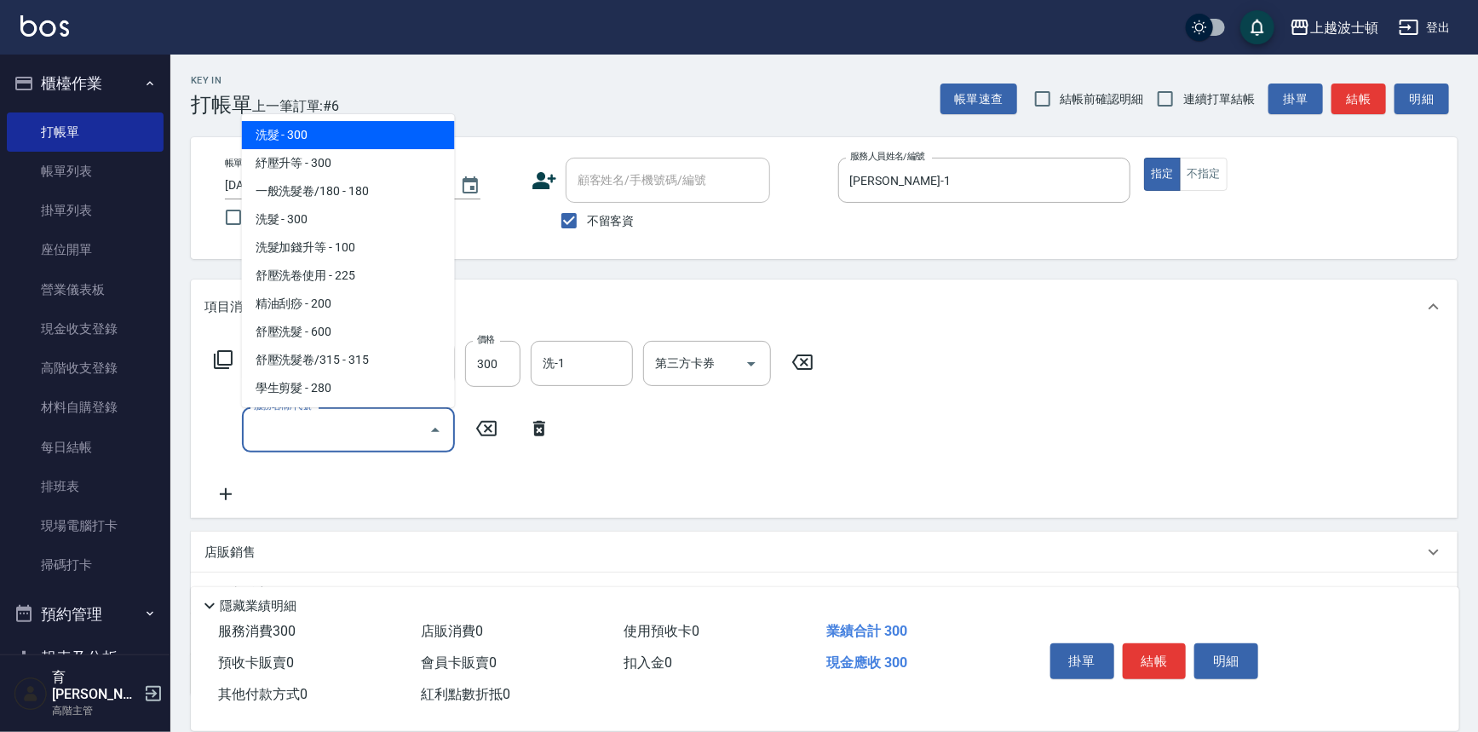
drag, startPoint x: 282, startPoint y: 429, endPoint x: 394, endPoint y: 162, distance: 289.8
click at [286, 410] on div "服務名稱/代號 服務名稱/代號" at bounding box center [348, 429] width 213 height 45
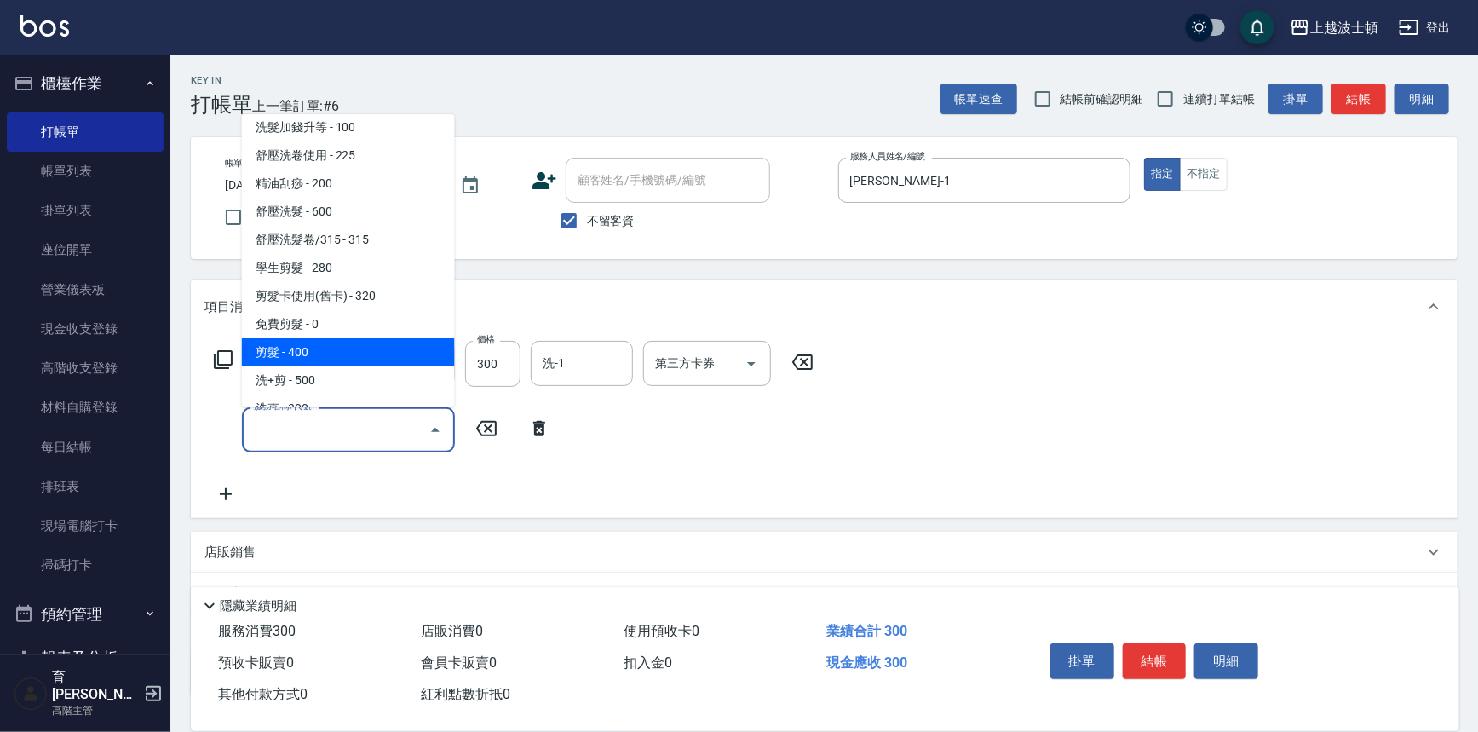
click at [386, 345] on span "剪髮 - 400" at bounding box center [348, 352] width 213 height 28
type input "剪髮(305)"
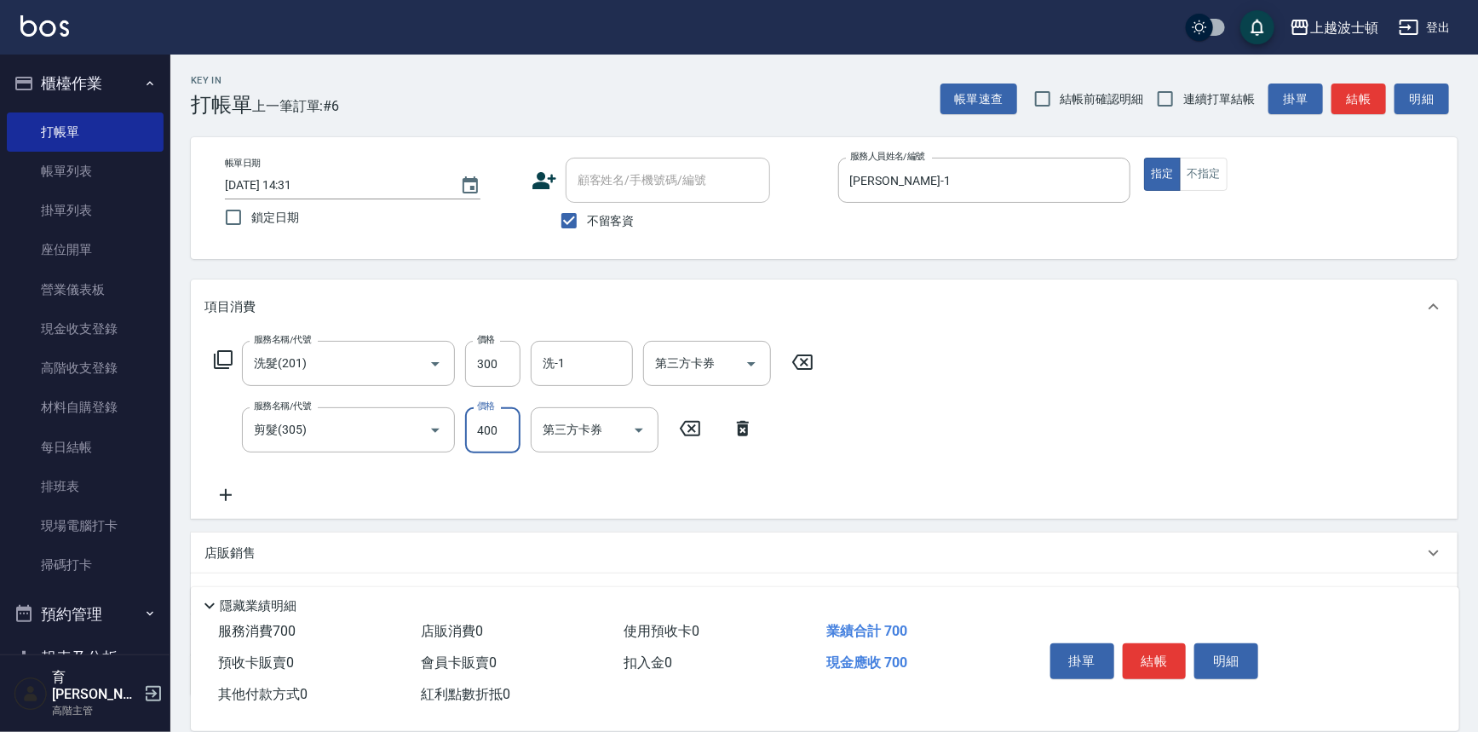
click at [486, 443] on input "400" at bounding box center [492, 430] width 55 height 46
type input "350"
click at [566, 358] on input "洗-1" at bounding box center [581, 363] width 87 height 30
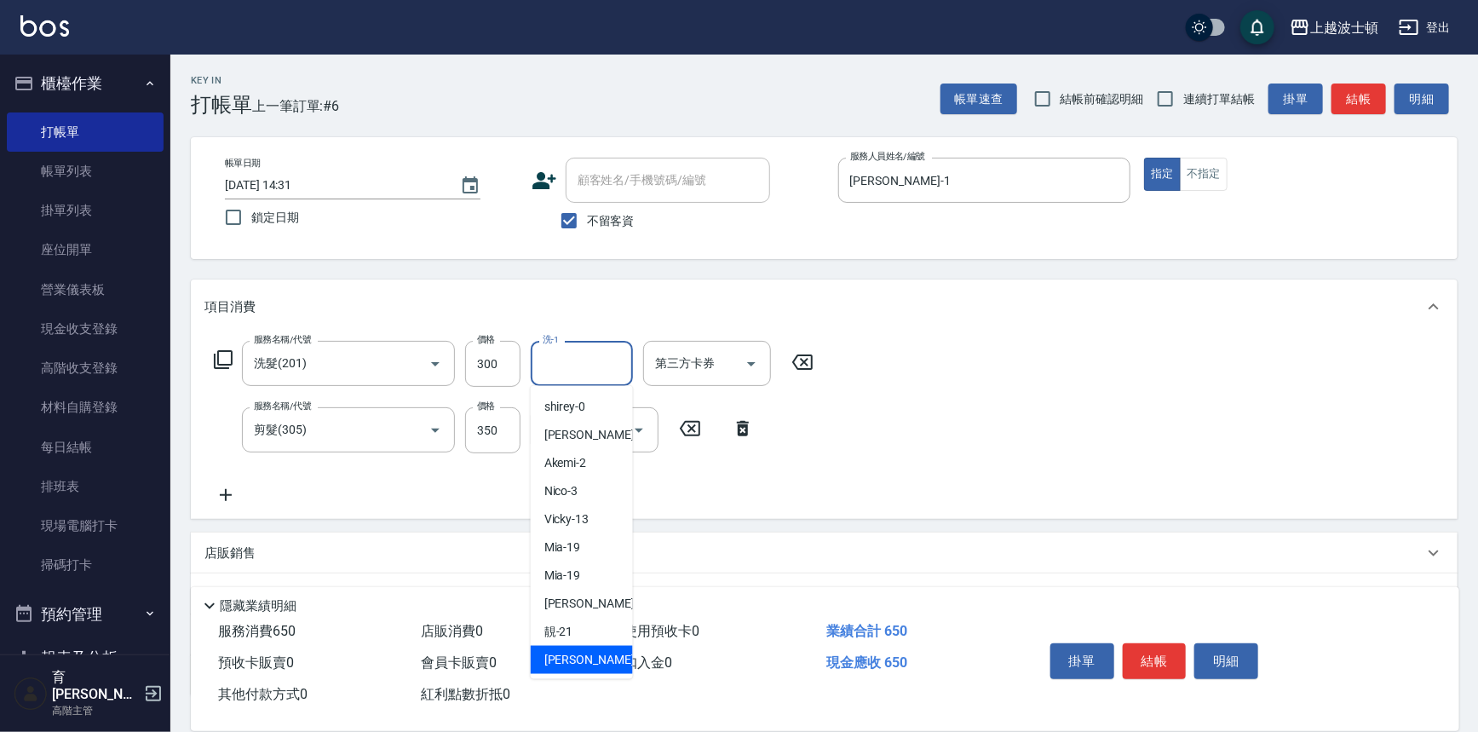
click at [561, 654] on span "雅如 -22" at bounding box center [597, 660] width 107 height 18
type input "[PERSON_NAME]-22"
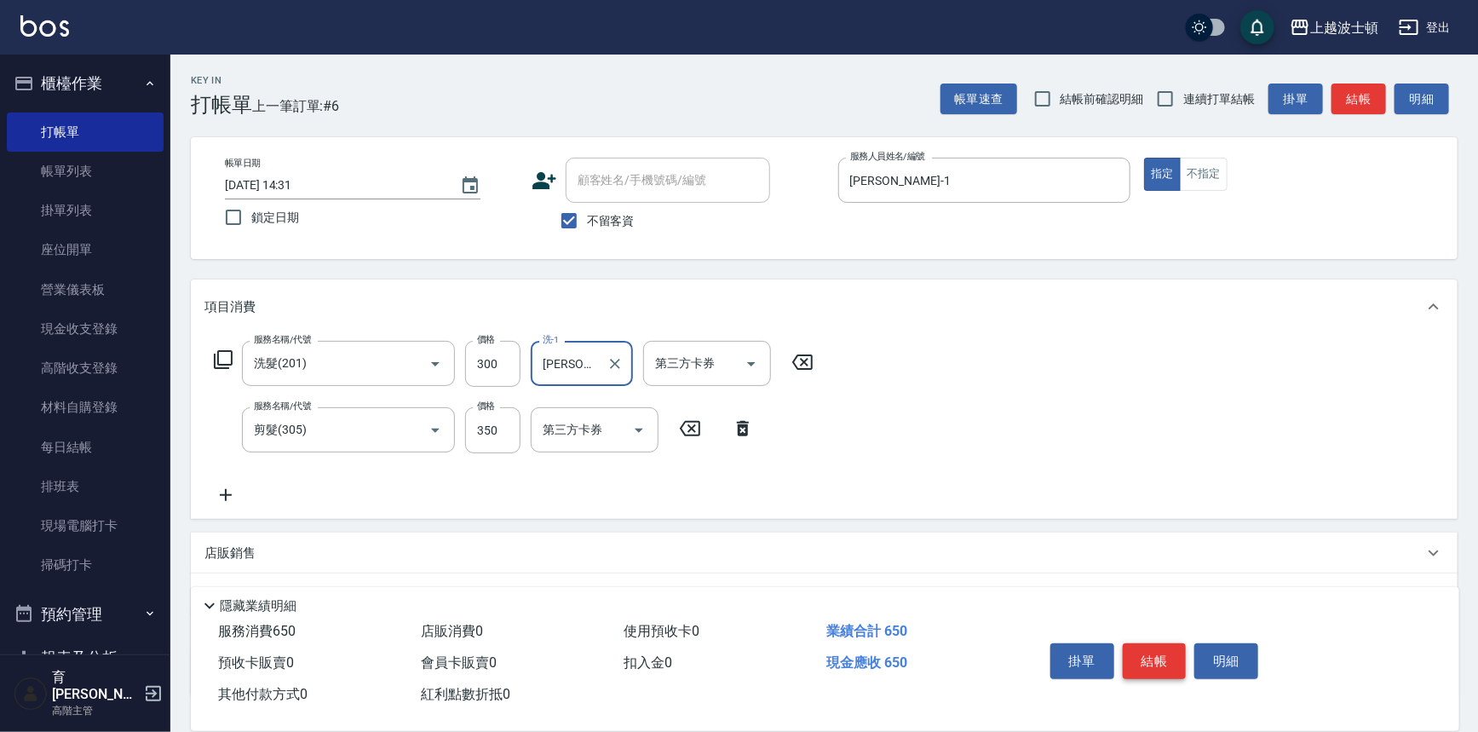
click at [1155, 644] on button "結帳" at bounding box center [1155, 661] width 64 height 36
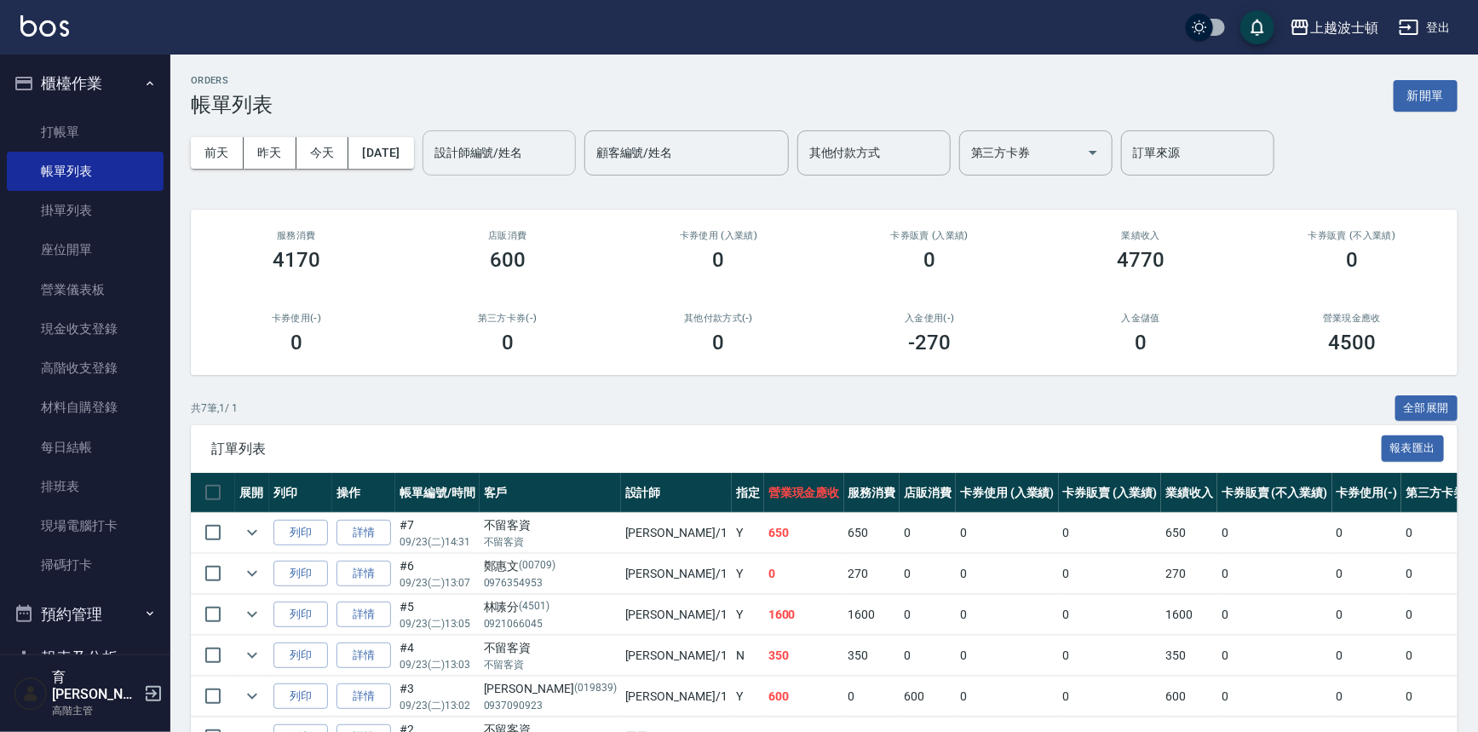
click at [494, 148] on input "設計師編號/姓名" at bounding box center [499, 153] width 138 height 30
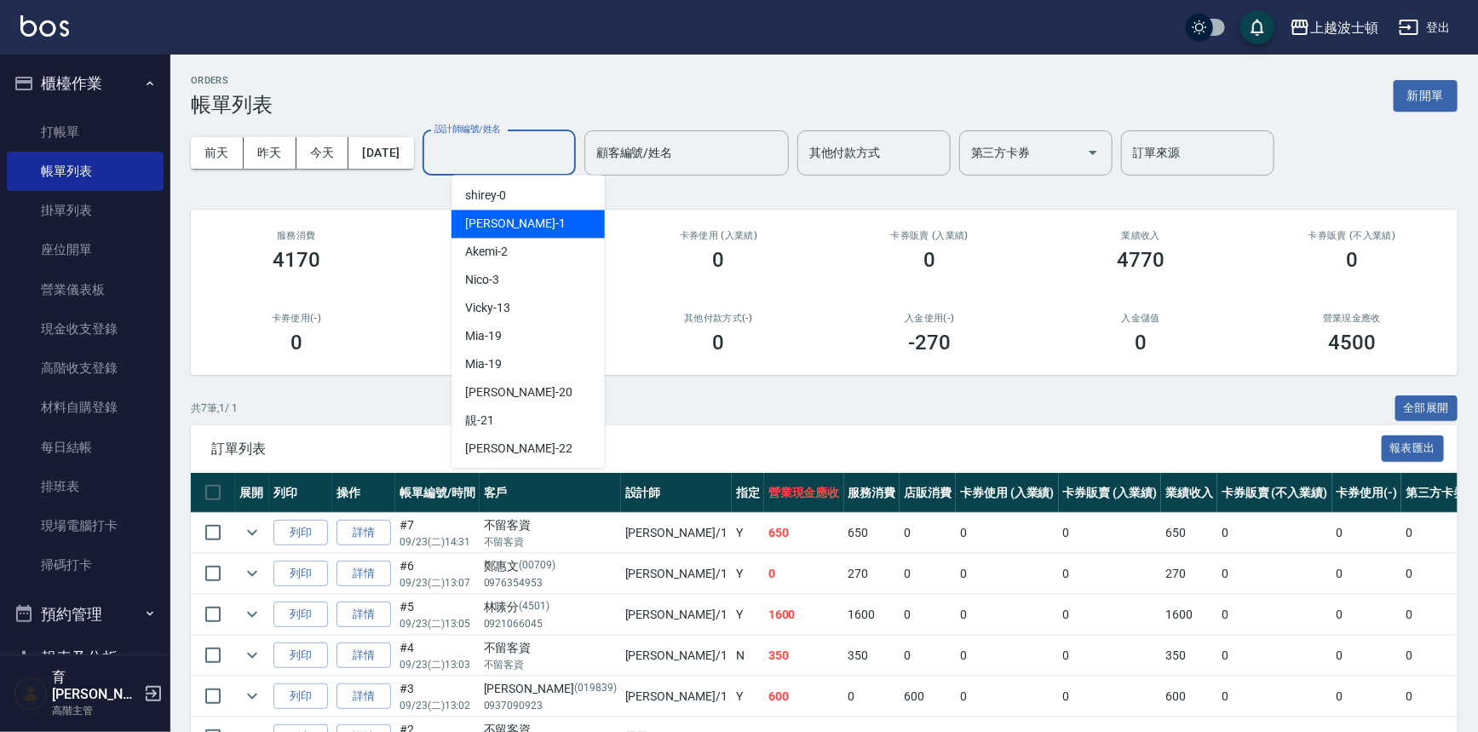
click at [499, 217] on div "[PERSON_NAME] -1" at bounding box center [527, 224] width 153 height 28
type input "[PERSON_NAME]-1"
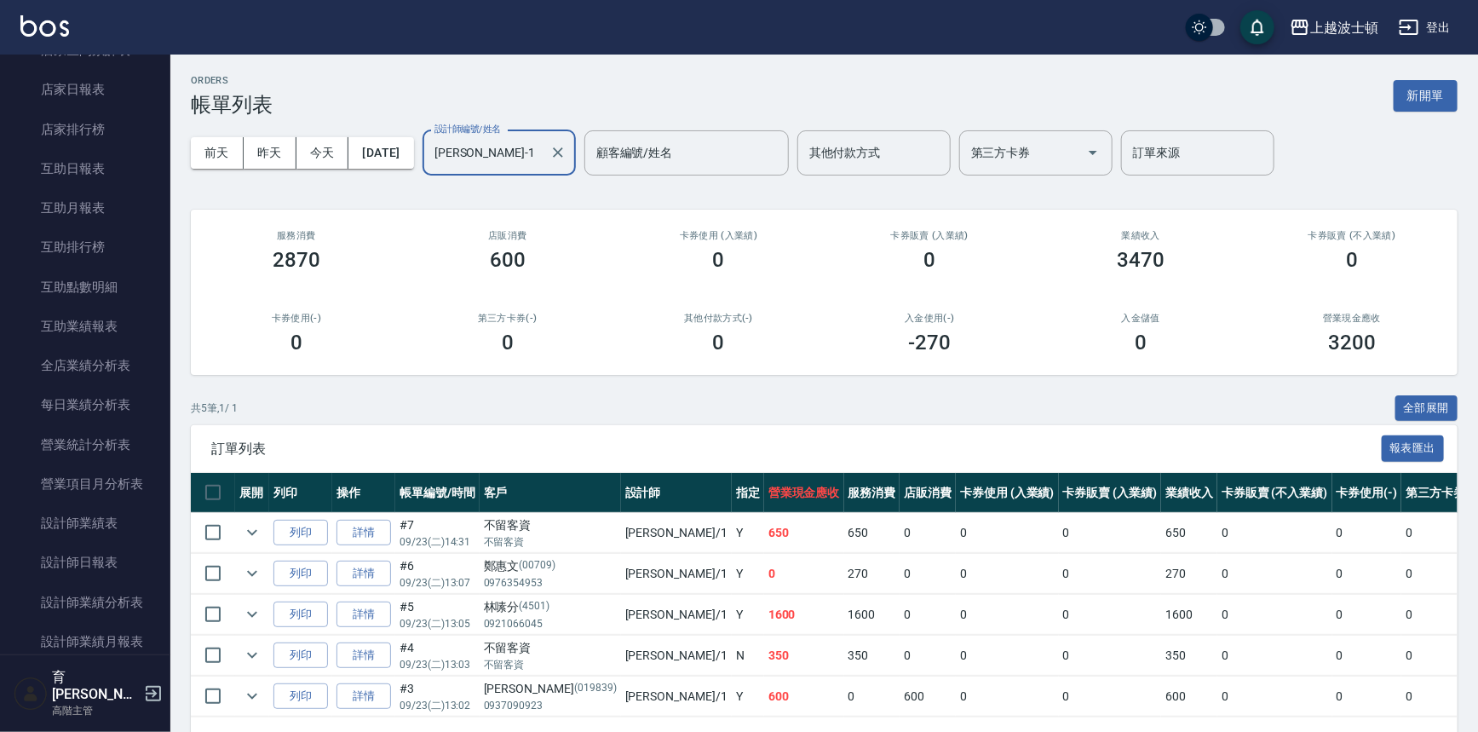
scroll to position [738, 0]
drag, startPoint x: 161, startPoint y: 256, endPoint x: 170, endPoint y: 370, distance: 114.5
click at [170, 370] on nav "櫃檯作業 打帳單 帳單列表 掛單列表 座位開單 營業儀表板 現金收支登錄 高階收支登錄 材料自購登錄 每日結帳 排班表 現場電腦打卡 掃碼打卡 預約管理 預約…" at bounding box center [85, 355] width 170 height 600
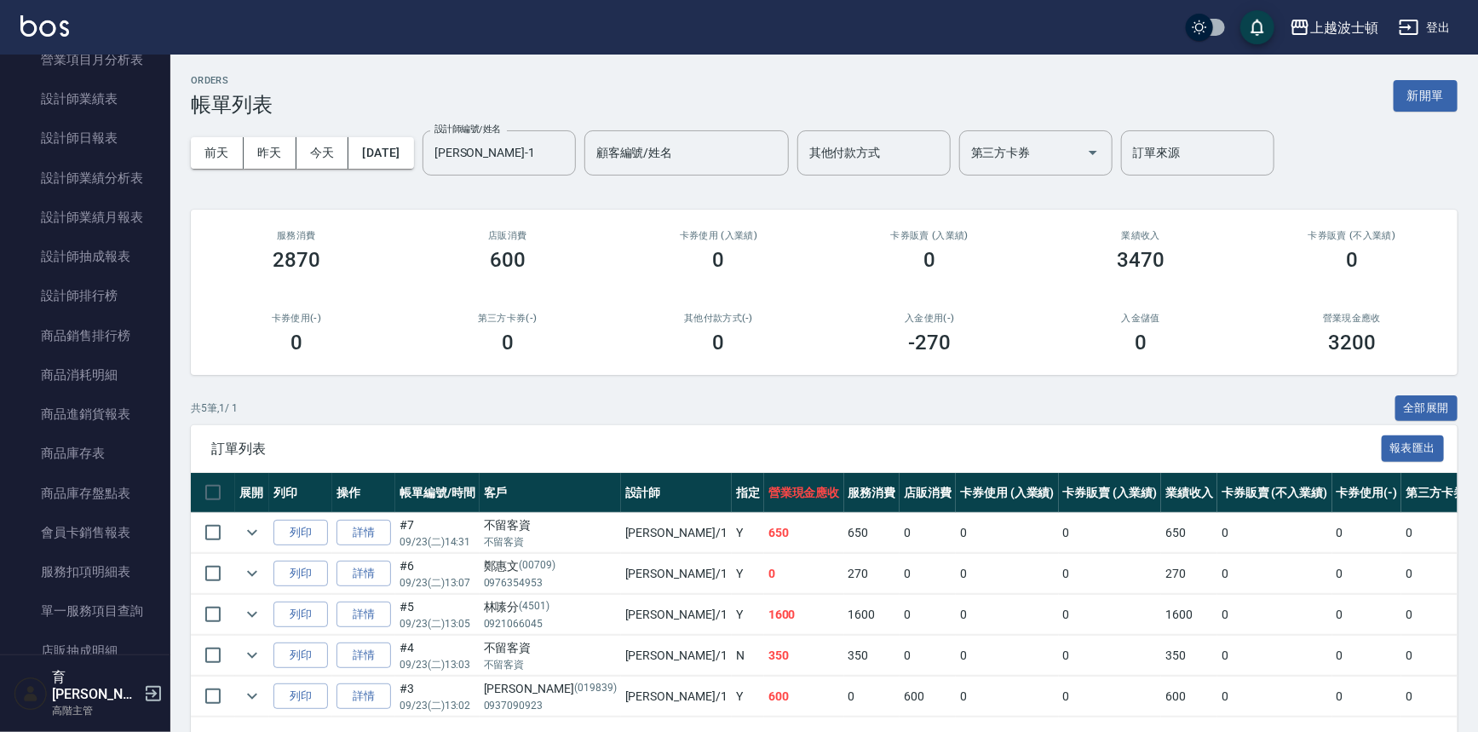
scroll to position [1193, 0]
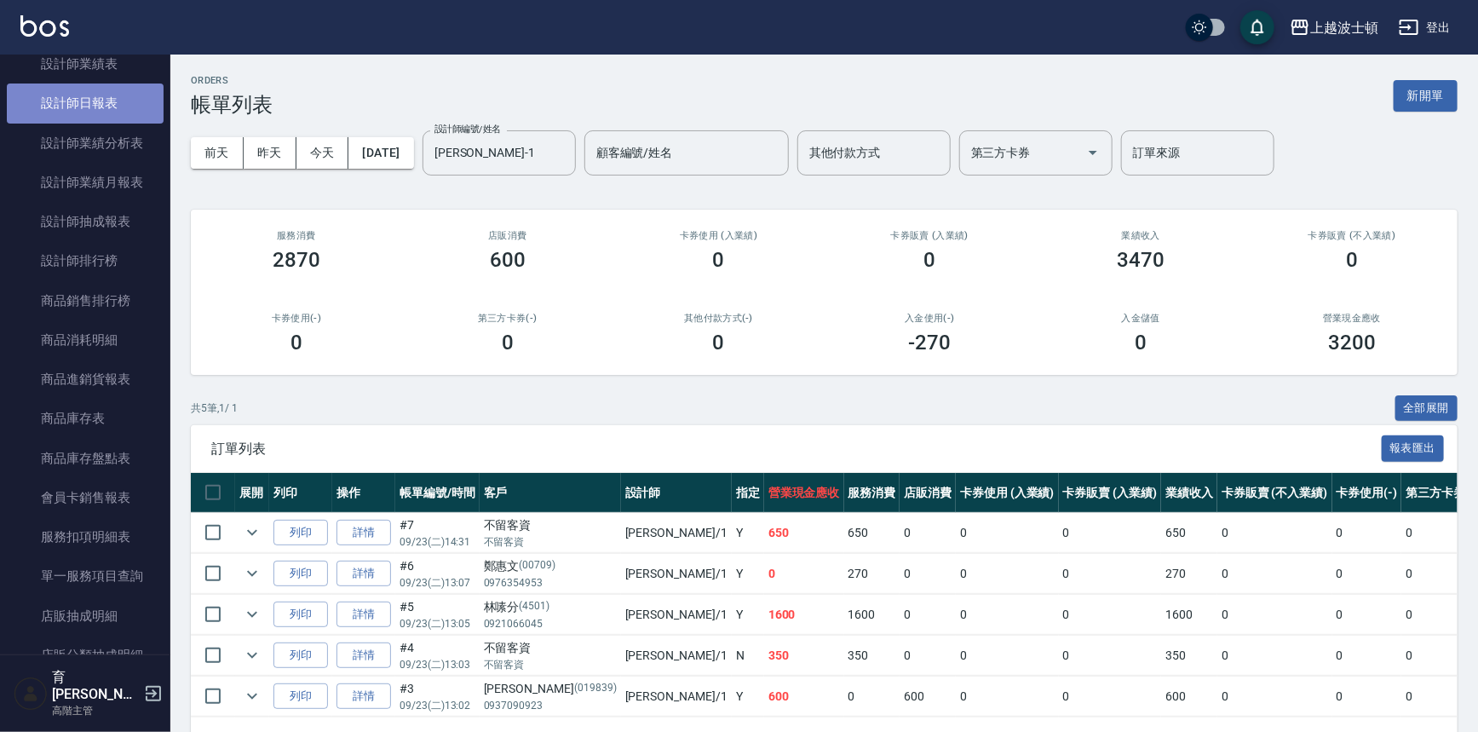
click at [136, 101] on link "設計師日報表" at bounding box center [85, 102] width 157 height 39
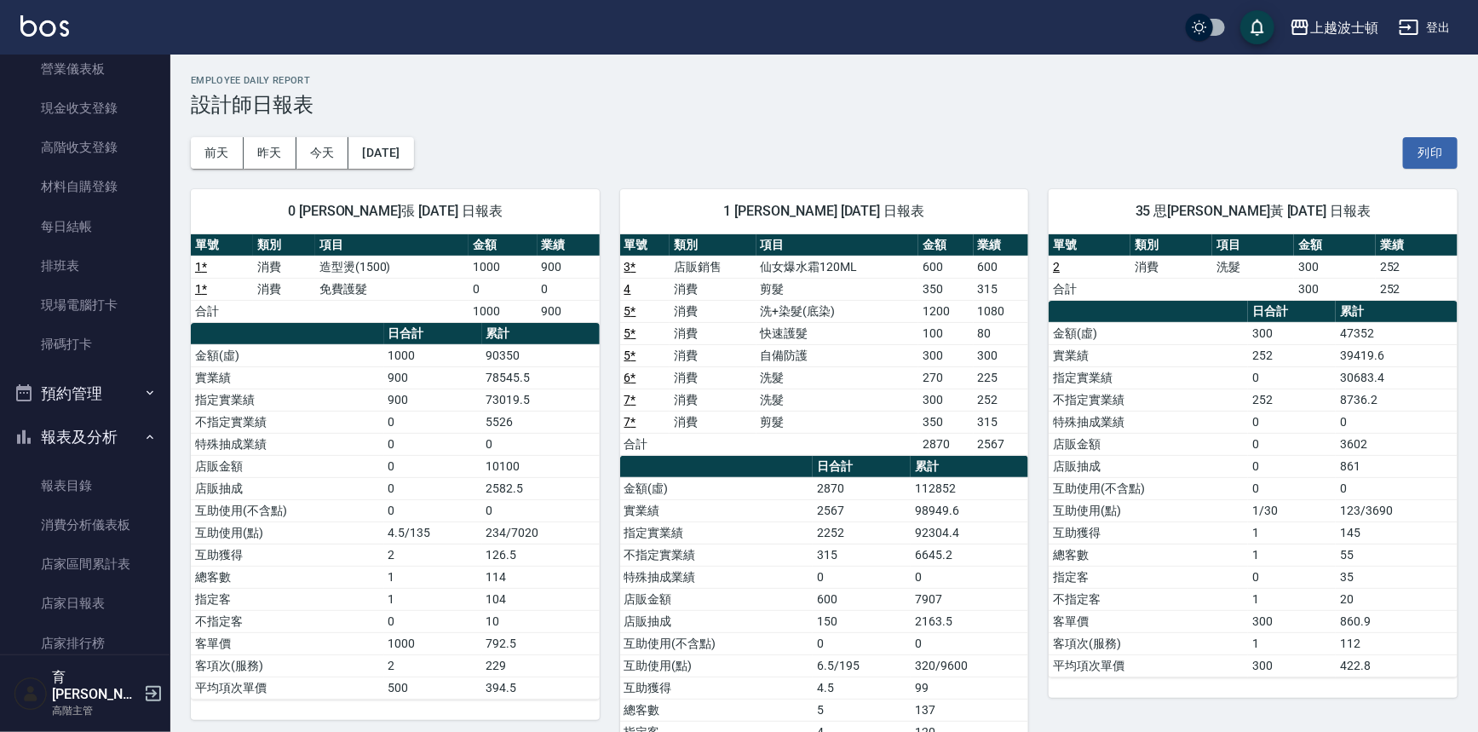
scroll to position [213, 0]
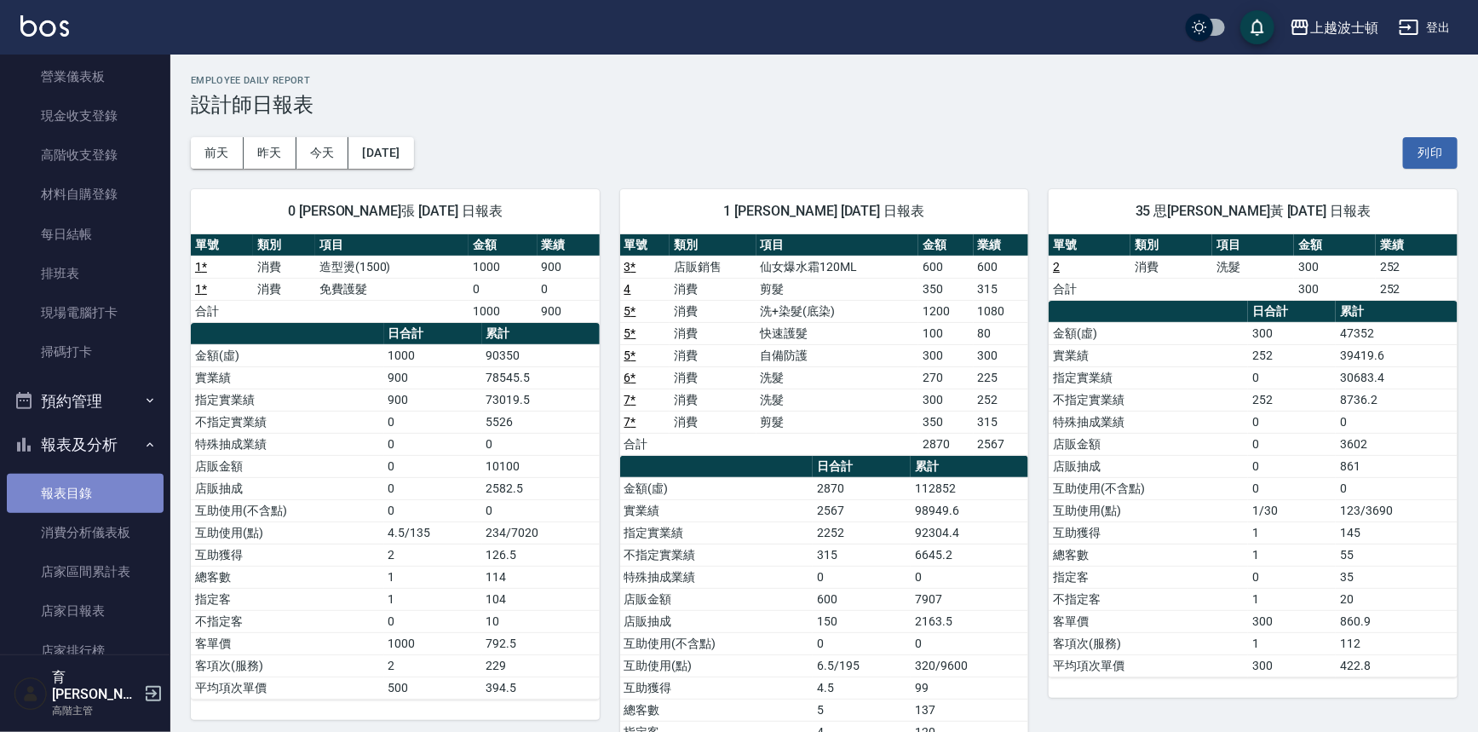
click at [119, 484] on link "報表目錄" at bounding box center [85, 493] width 157 height 39
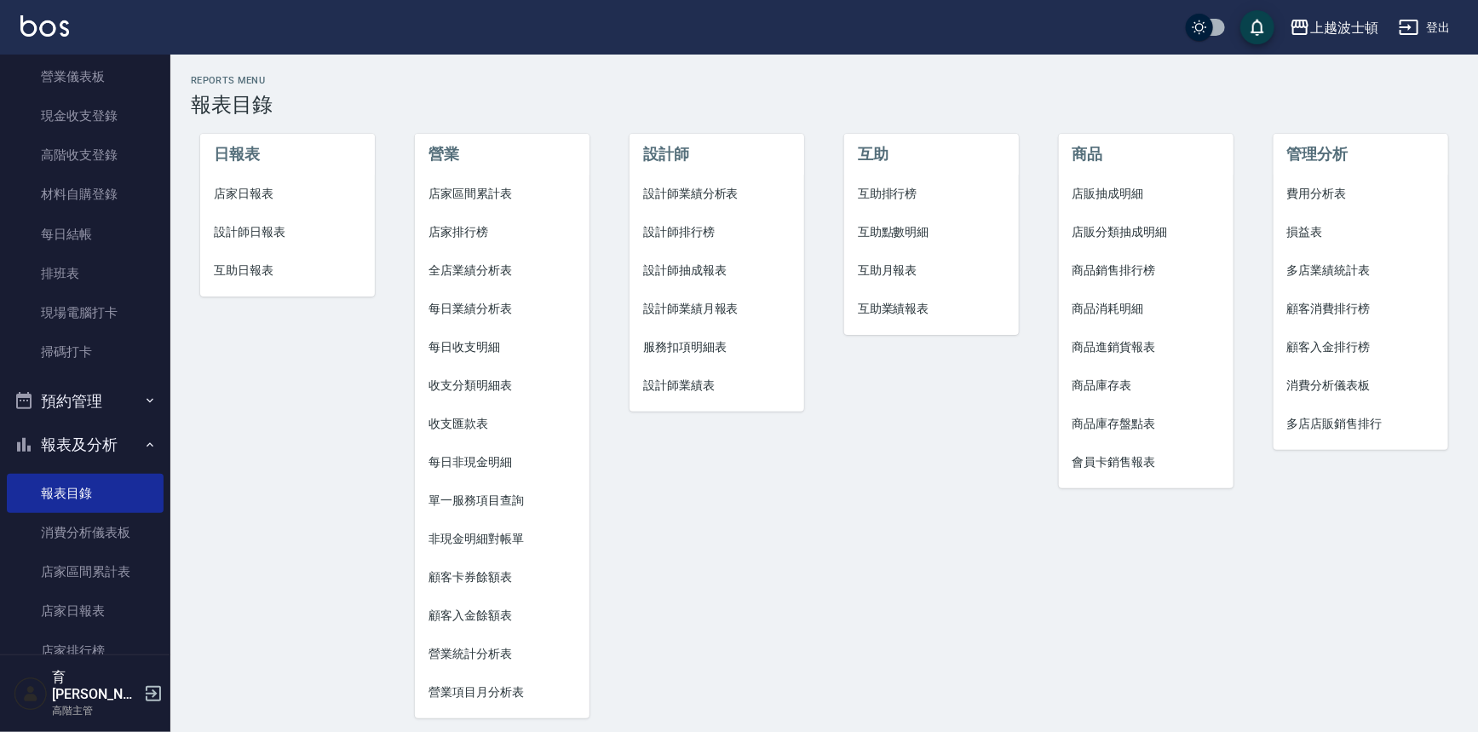
click at [143, 439] on icon "button" at bounding box center [150, 445] width 14 height 14
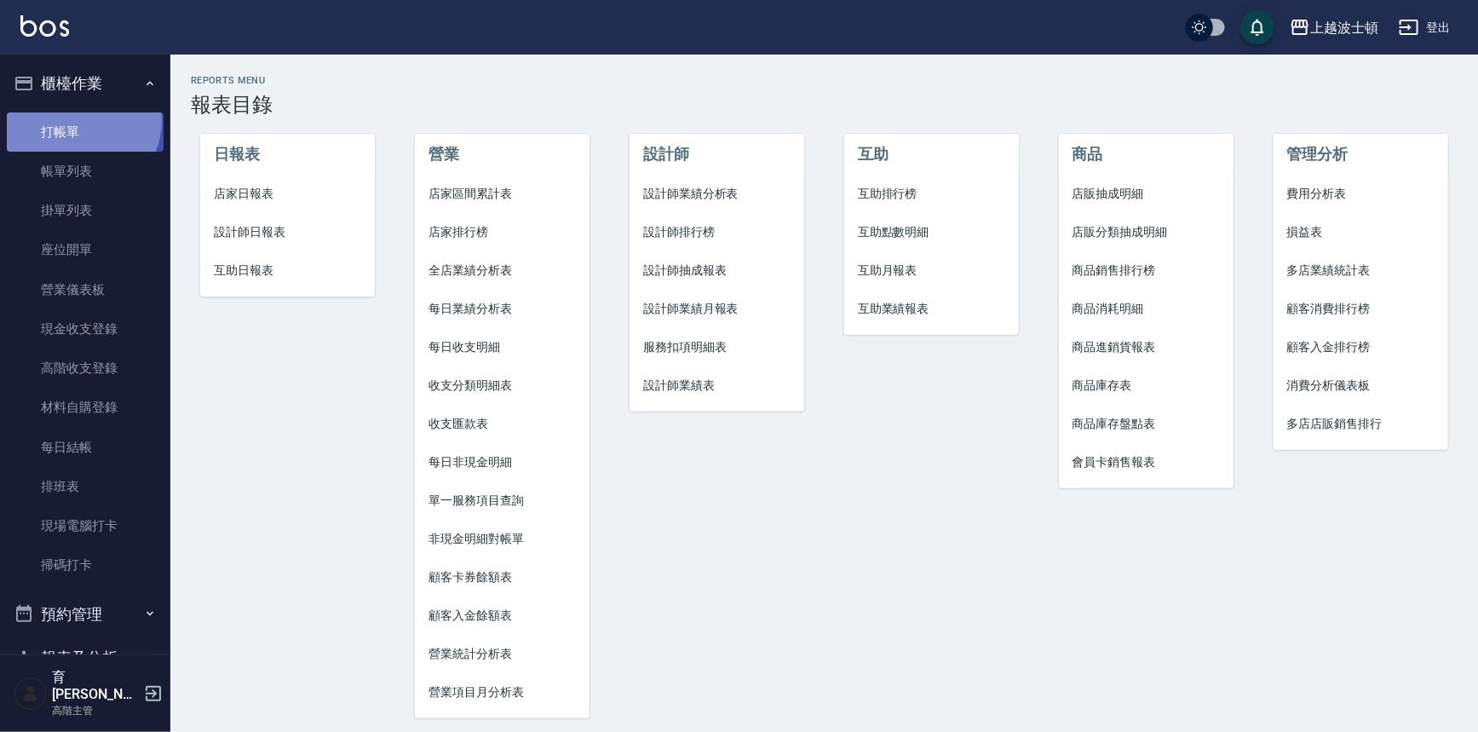
click at [77, 119] on link "打帳單" at bounding box center [85, 131] width 157 height 39
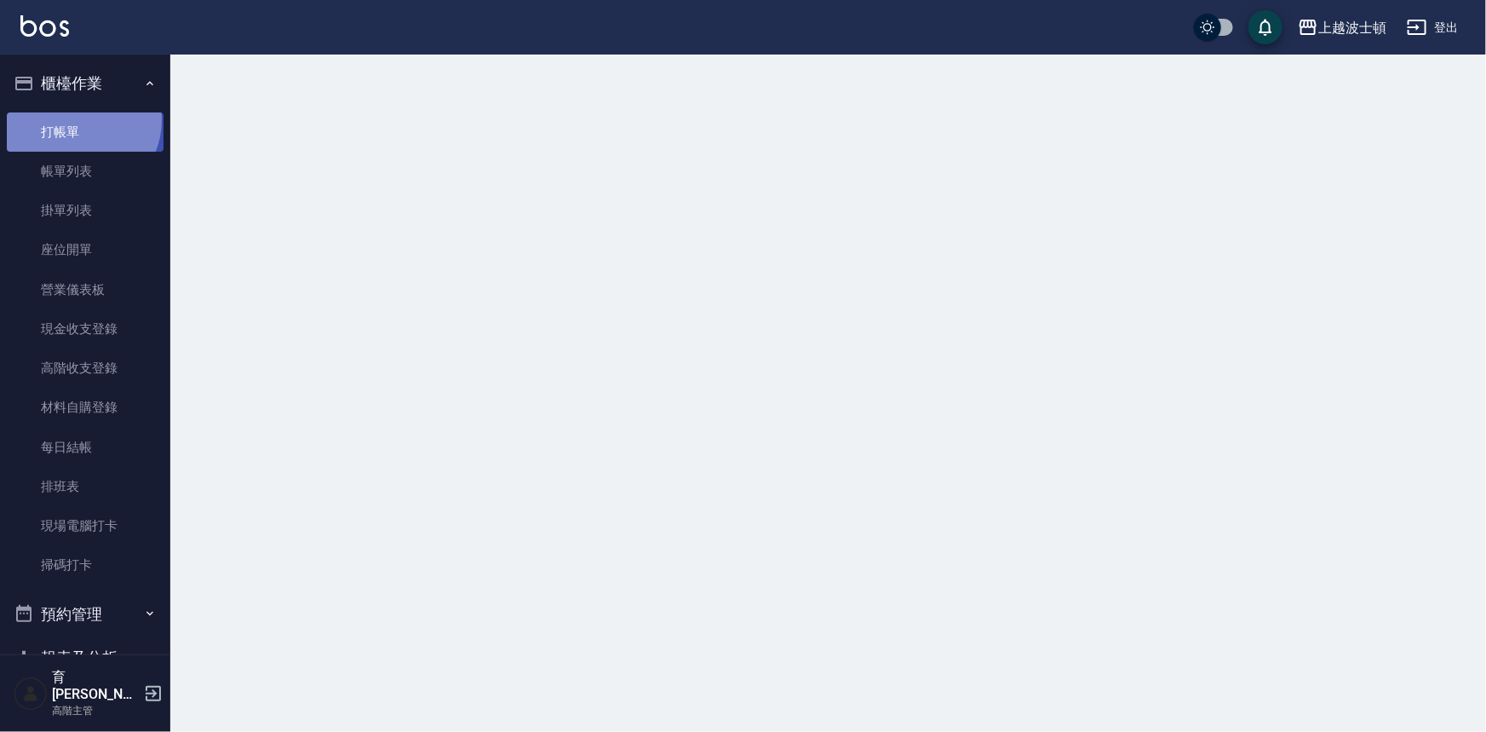
click at [77, 119] on link "打帳單" at bounding box center [85, 131] width 157 height 39
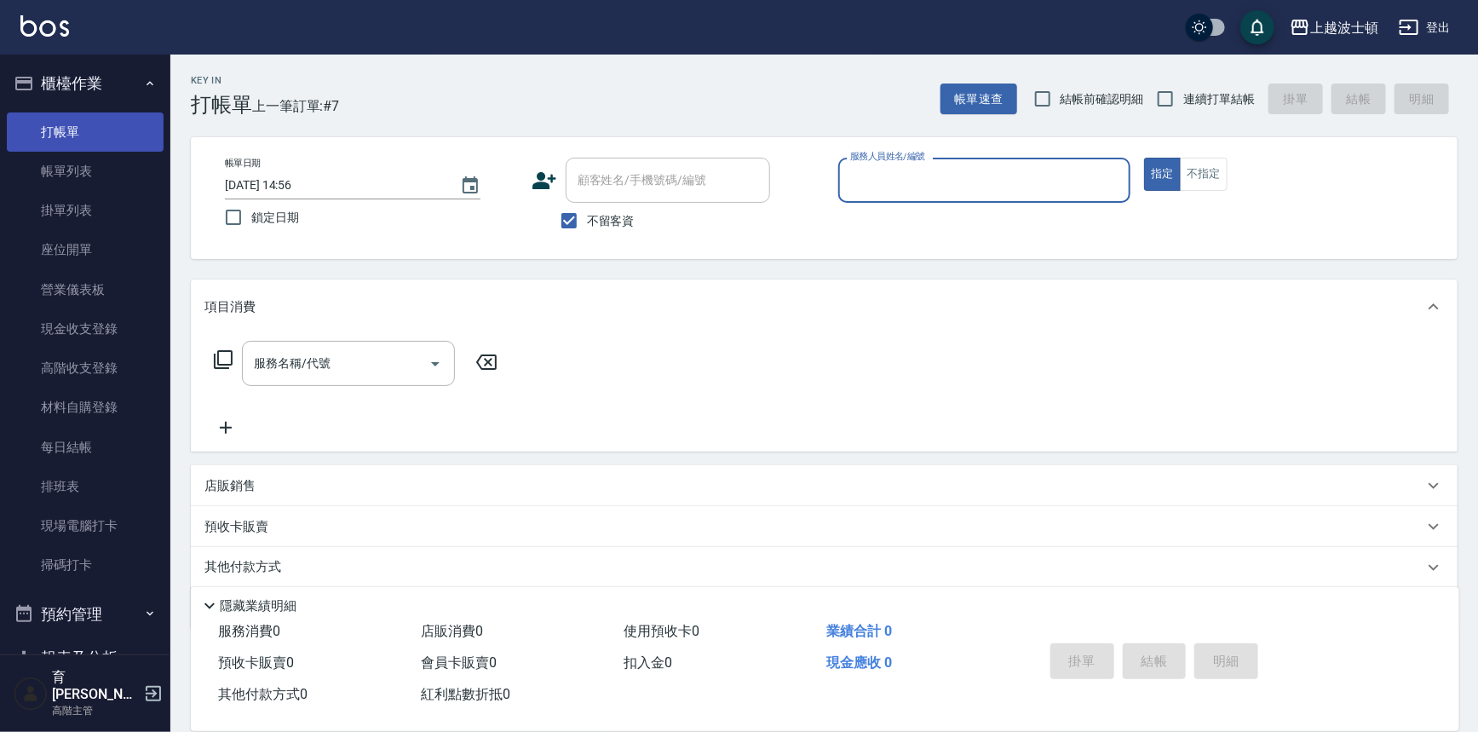
click at [94, 135] on link "打帳單" at bounding box center [85, 131] width 157 height 39
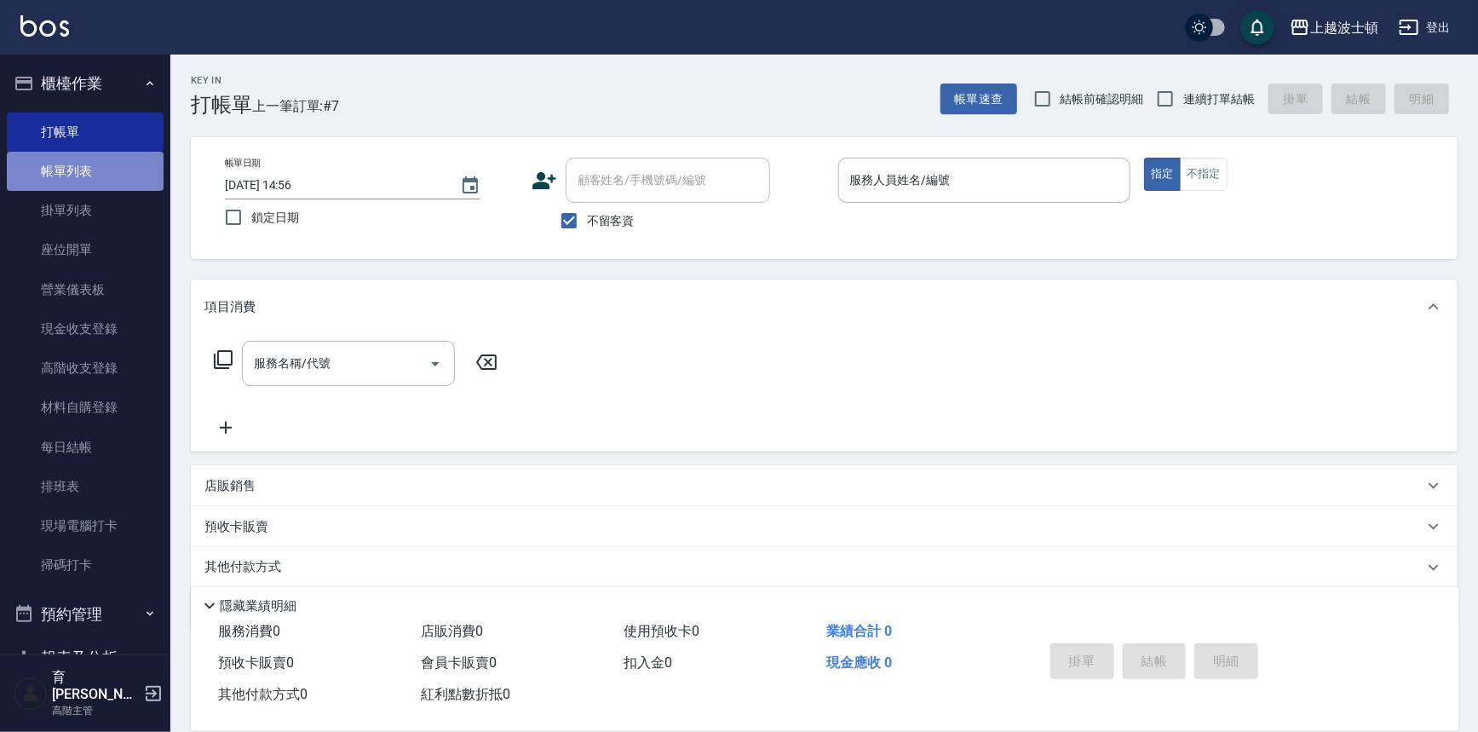
click at [85, 161] on link "帳單列表" at bounding box center [85, 171] width 157 height 39
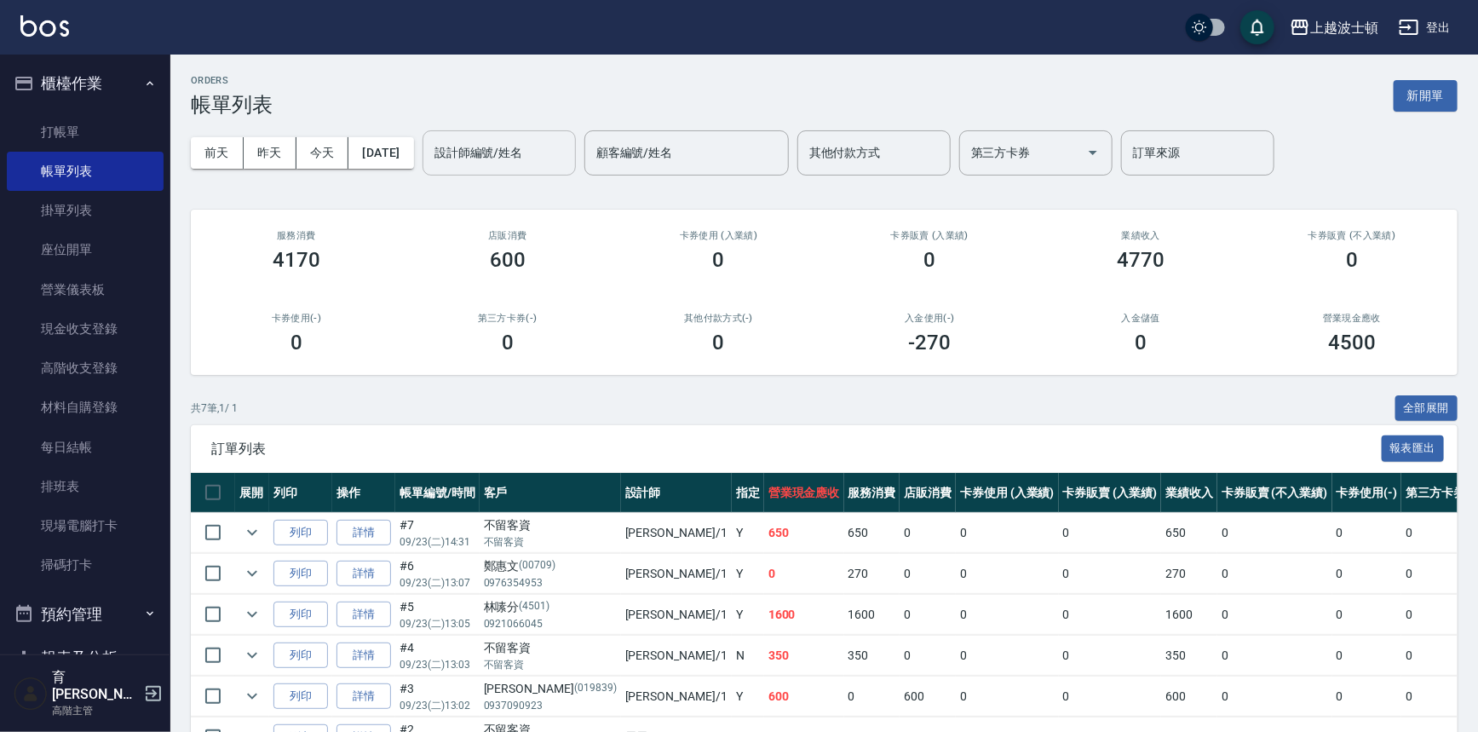
click at [543, 145] on input "設計師編號/姓名" at bounding box center [499, 153] width 138 height 30
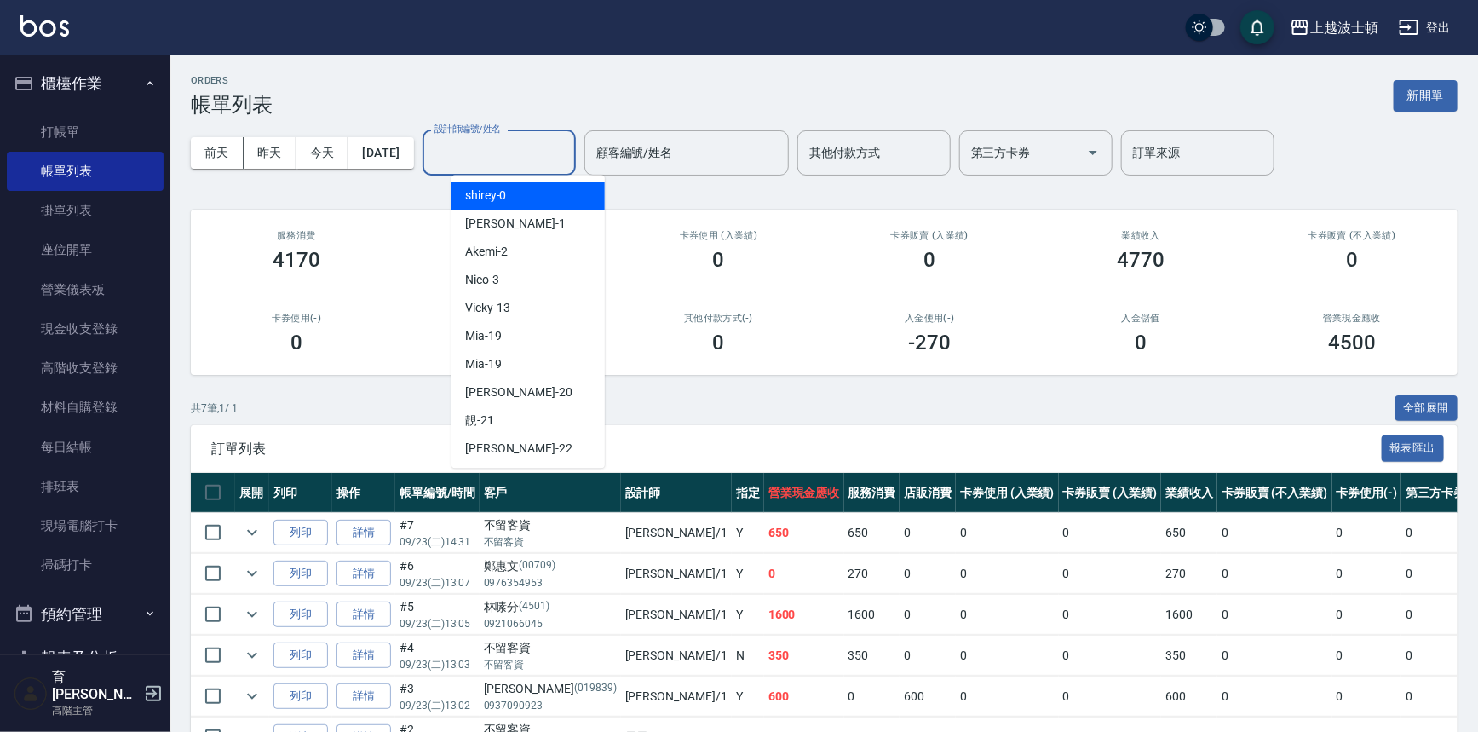
click at [541, 194] on div "shirey -0" at bounding box center [527, 195] width 153 height 28
type input "shirey-0"
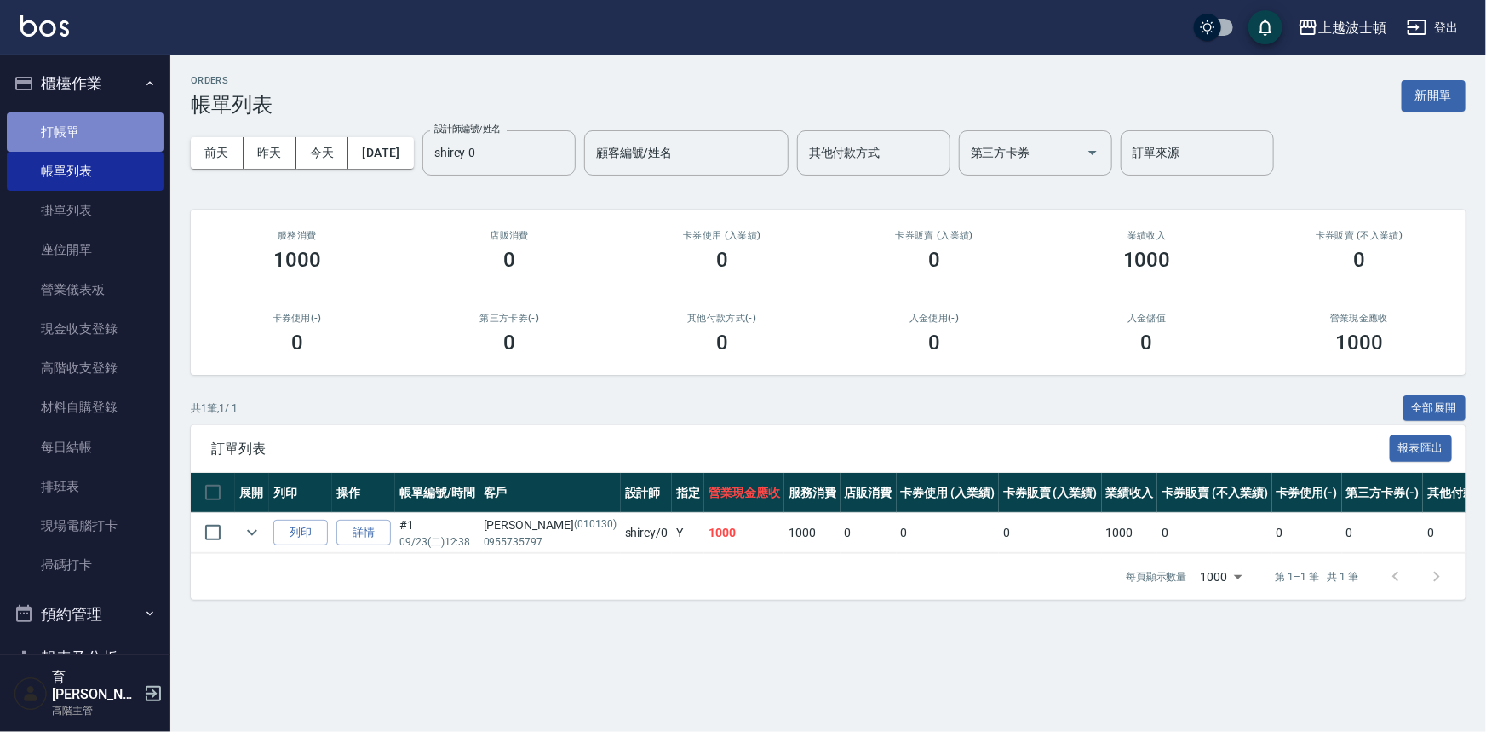
click at [98, 117] on link "打帳單" at bounding box center [85, 131] width 157 height 39
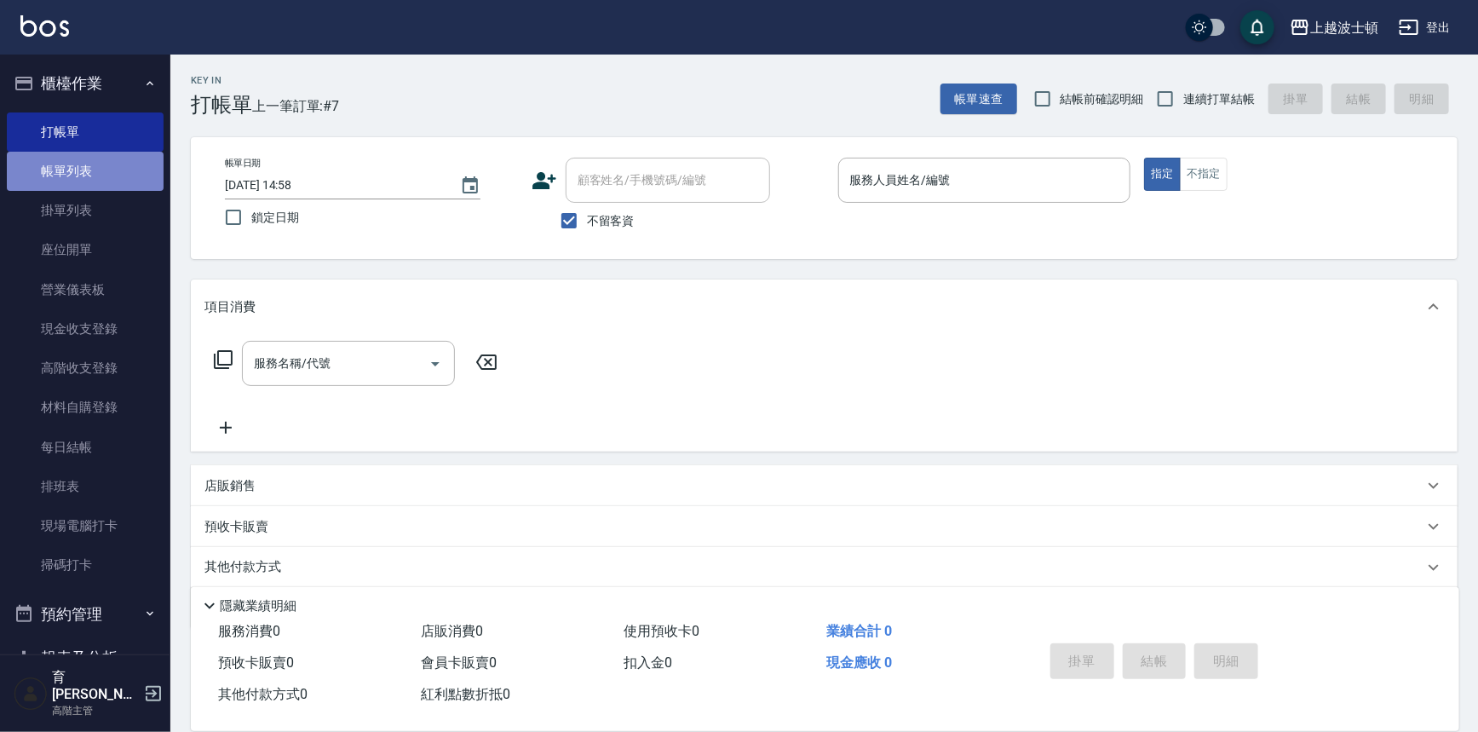
click at [100, 178] on link "帳單列表" at bounding box center [85, 171] width 157 height 39
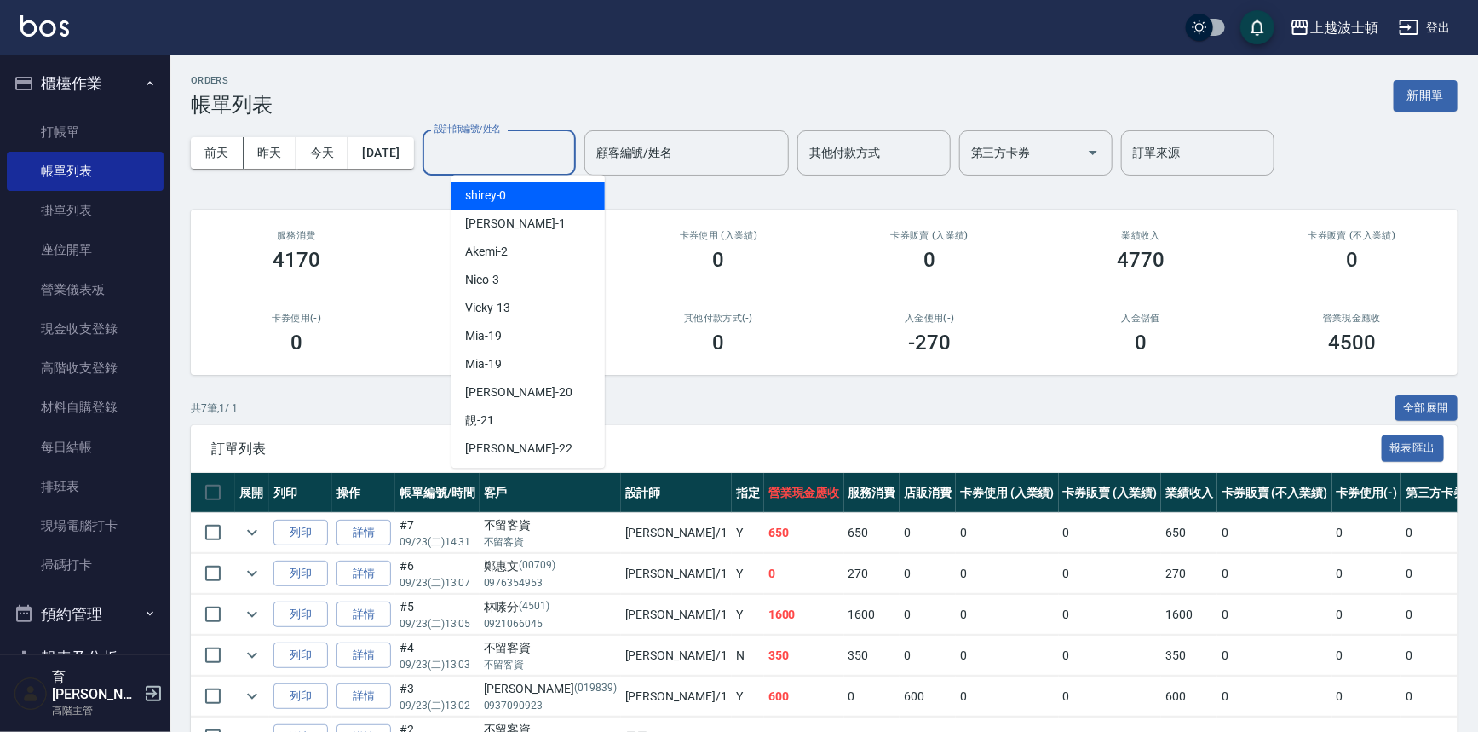
click at [549, 157] on input "設計師編號/姓名" at bounding box center [499, 153] width 138 height 30
click at [537, 213] on div "[PERSON_NAME] -1" at bounding box center [527, 224] width 153 height 28
type input "[PERSON_NAME]-1"
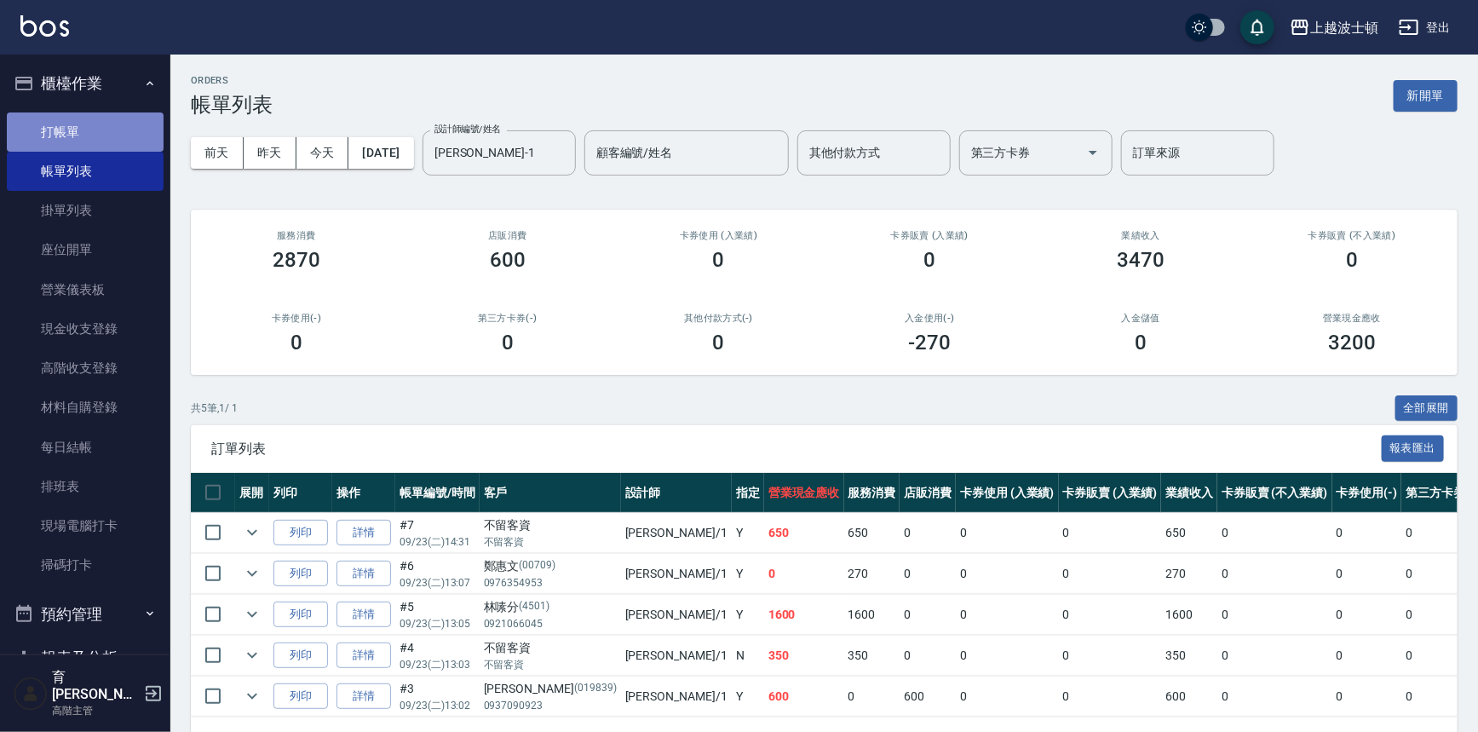
click at [106, 128] on link "打帳單" at bounding box center [85, 131] width 157 height 39
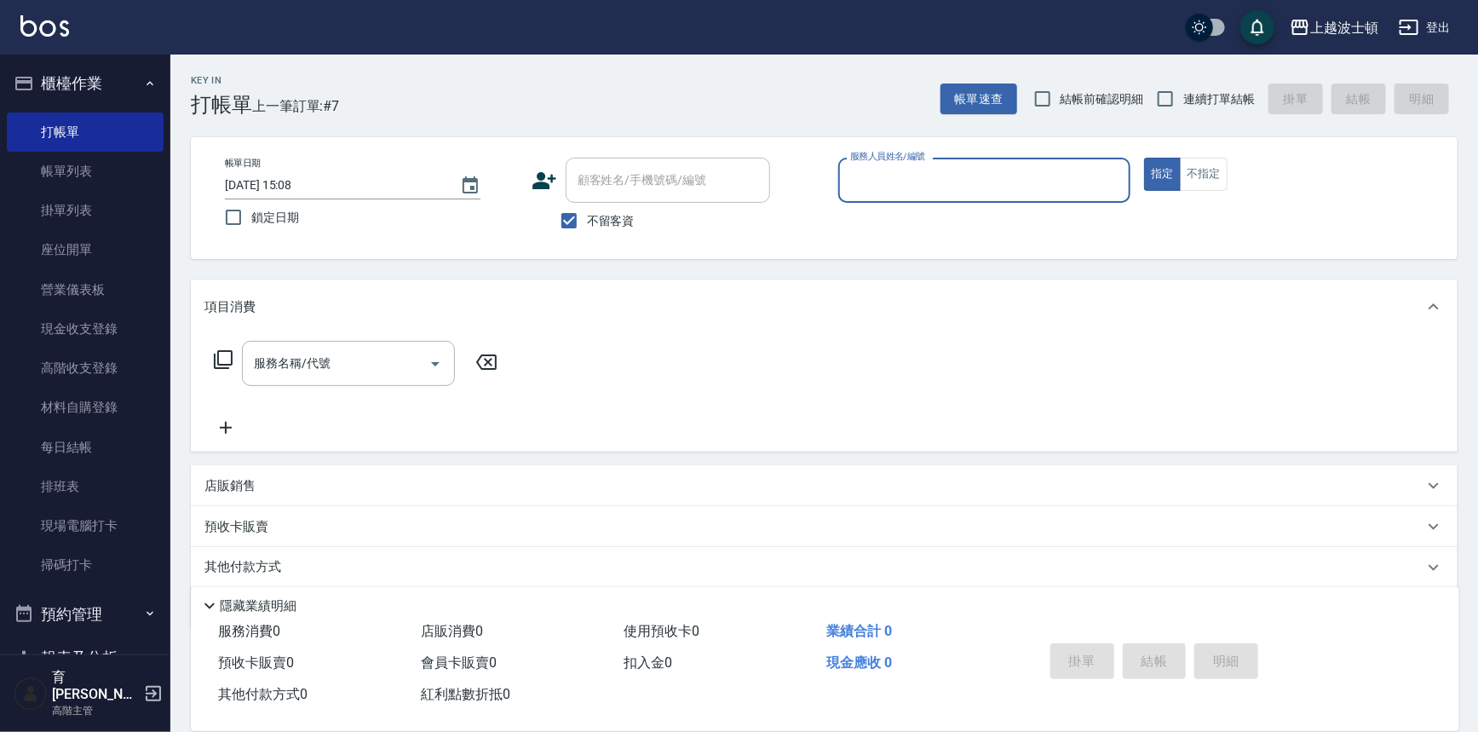
click at [53, 24] on img at bounding box center [44, 25] width 49 height 21
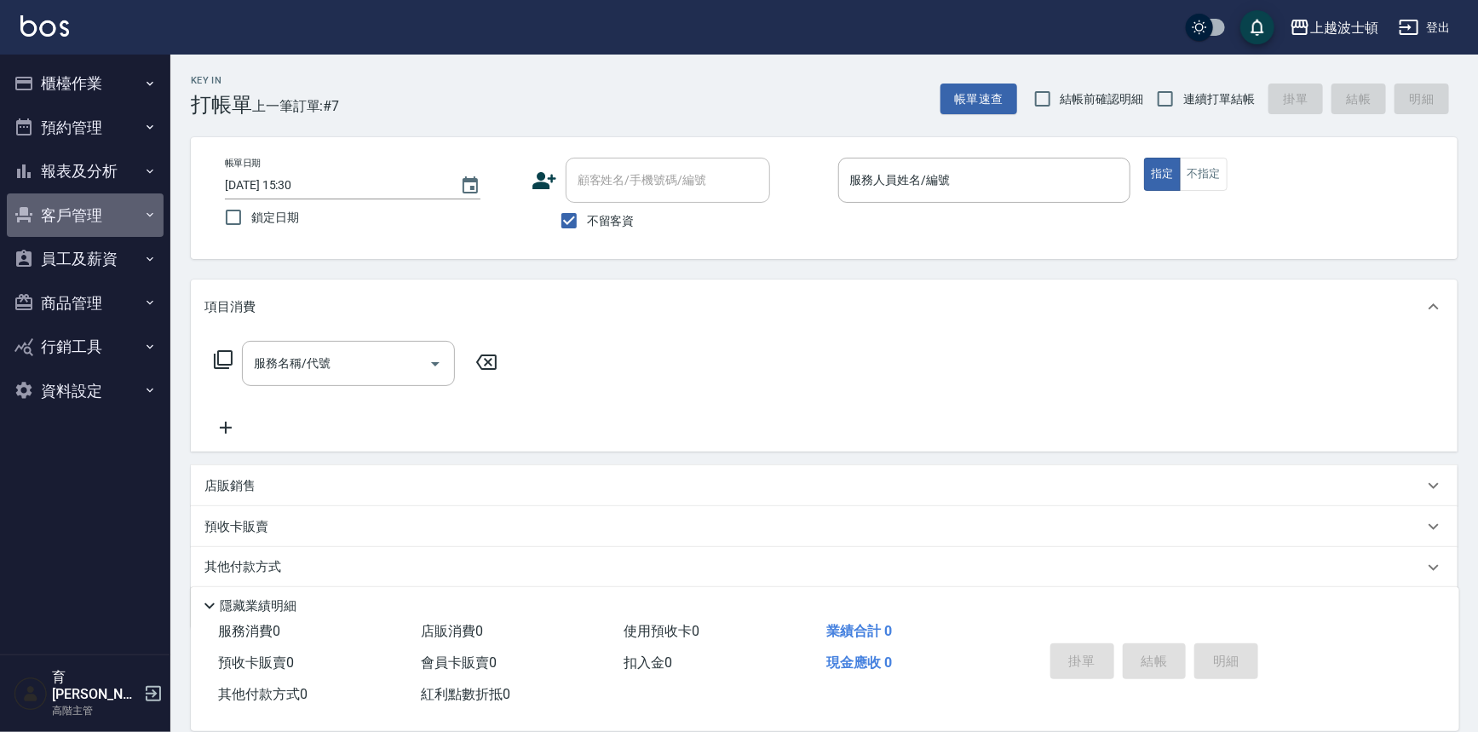
click at [110, 205] on button "客戶管理" at bounding box center [85, 215] width 157 height 44
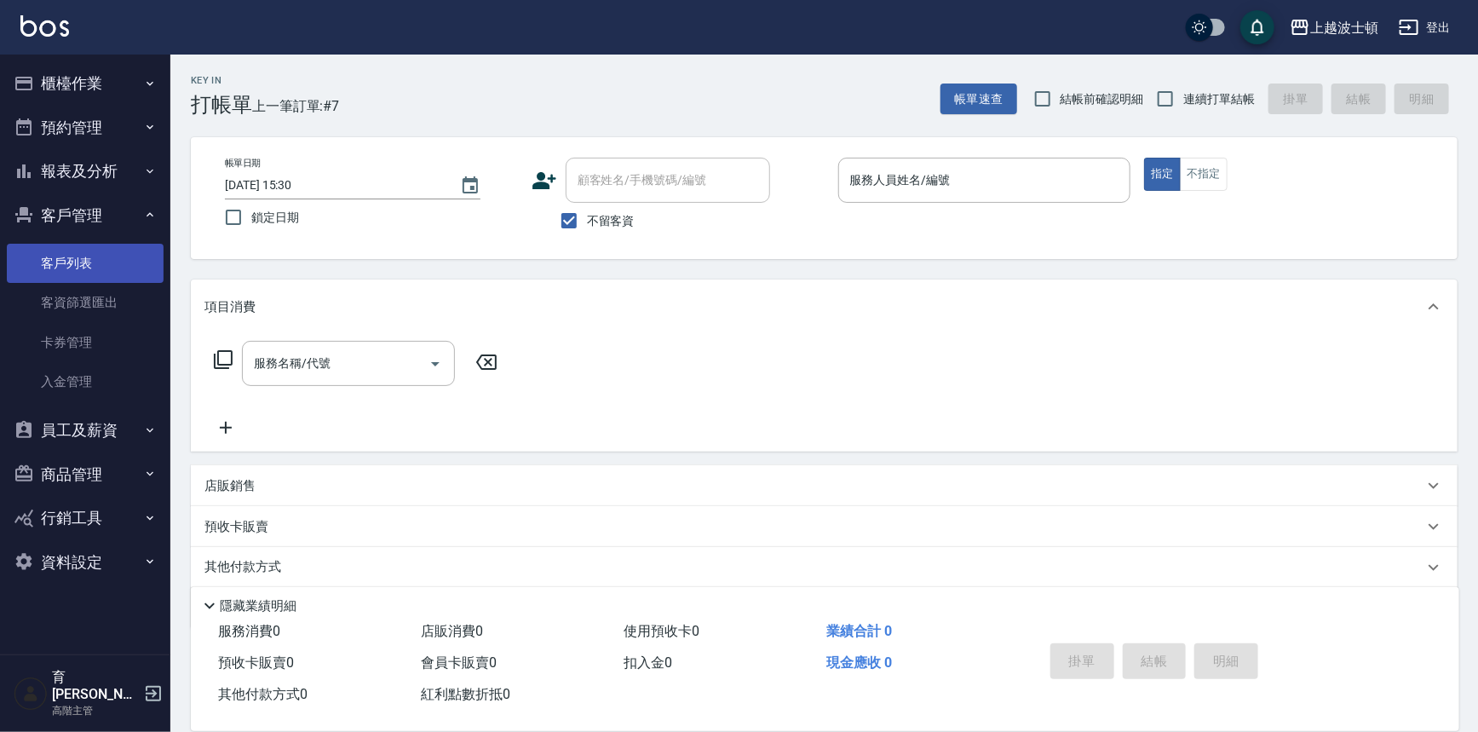
click at [103, 245] on link "客戶列表" at bounding box center [85, 263] width 157 height 39
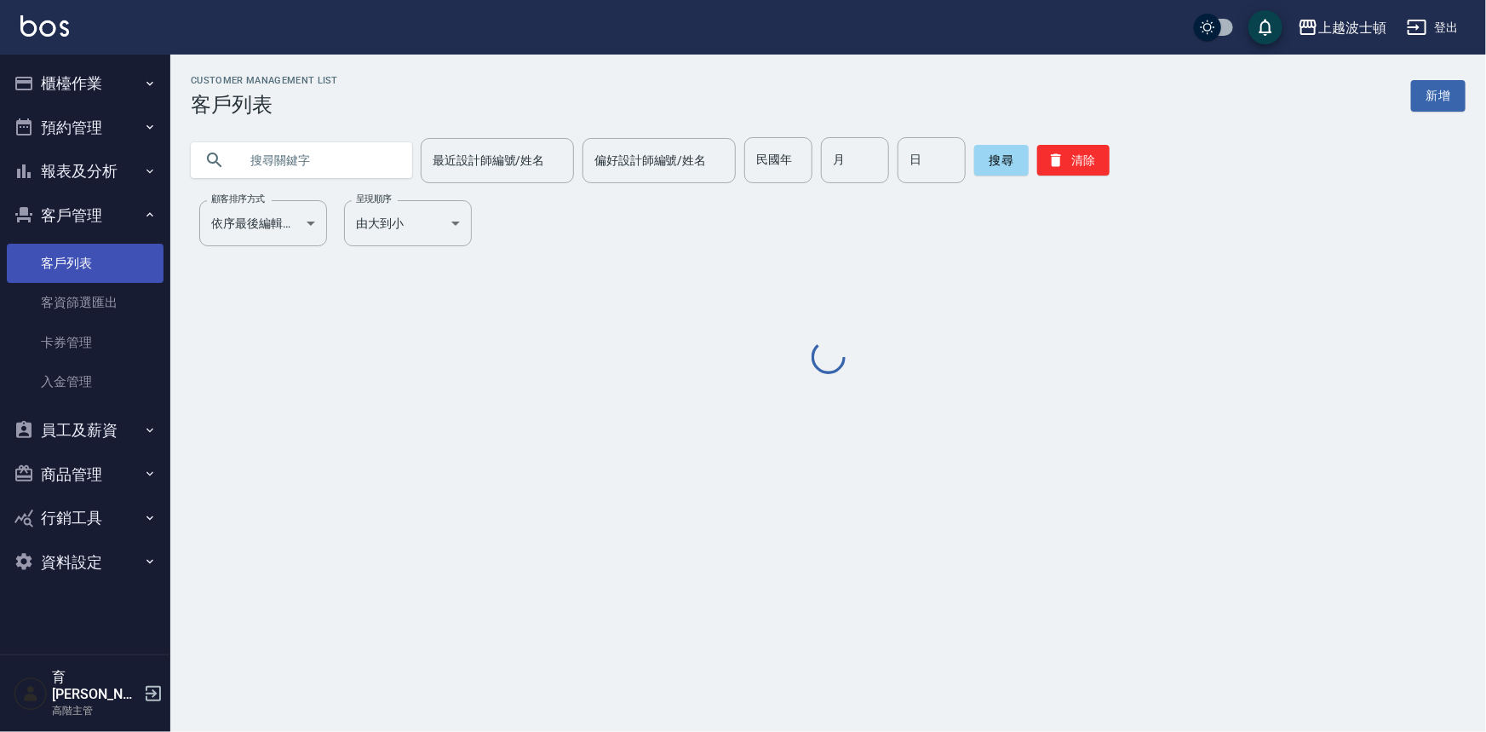
click at [103, 247] on link "客戶列表" at bounding box center [85, 263] width 157 height 39
click at [329, 168] on input "text" at bounding box center [319, 160] width 160 height 46
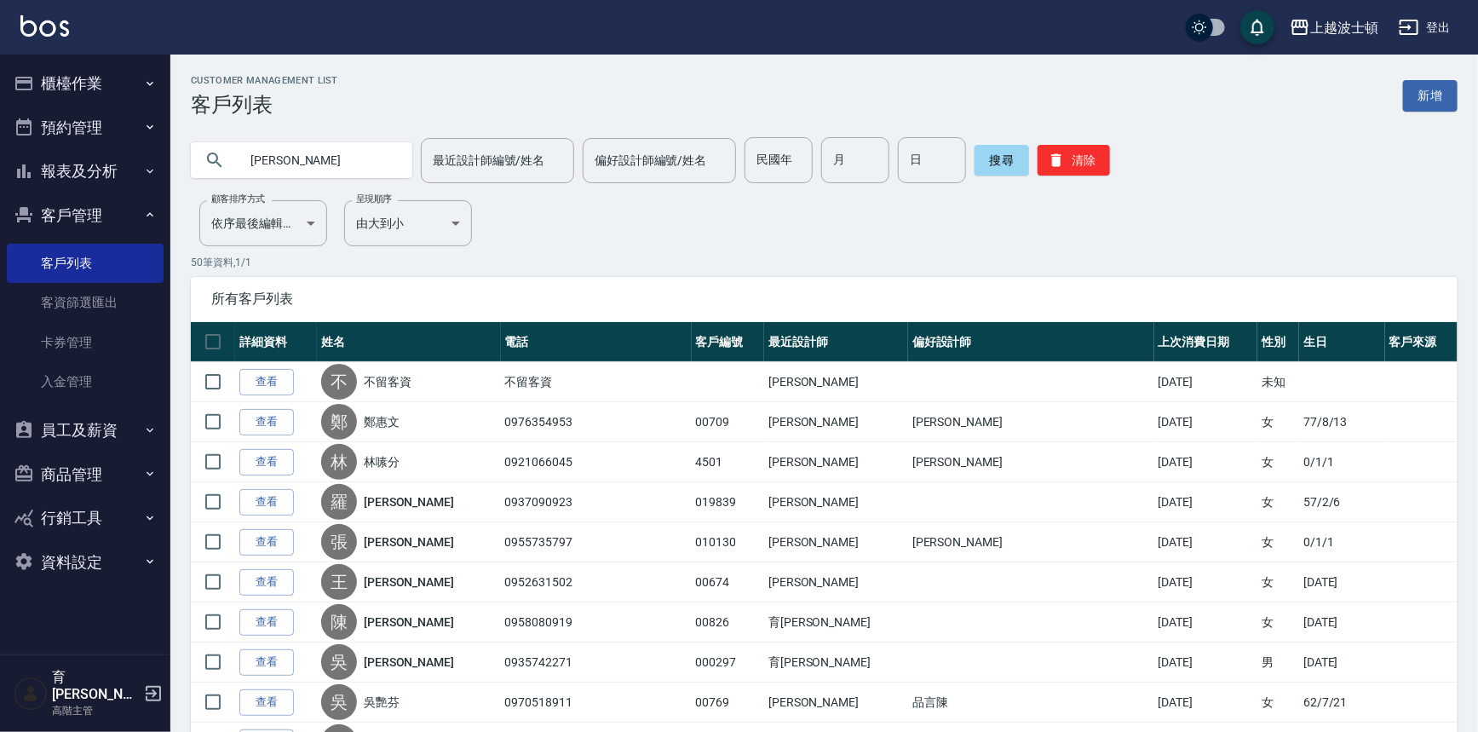
type input "[PERSON_NAME]"
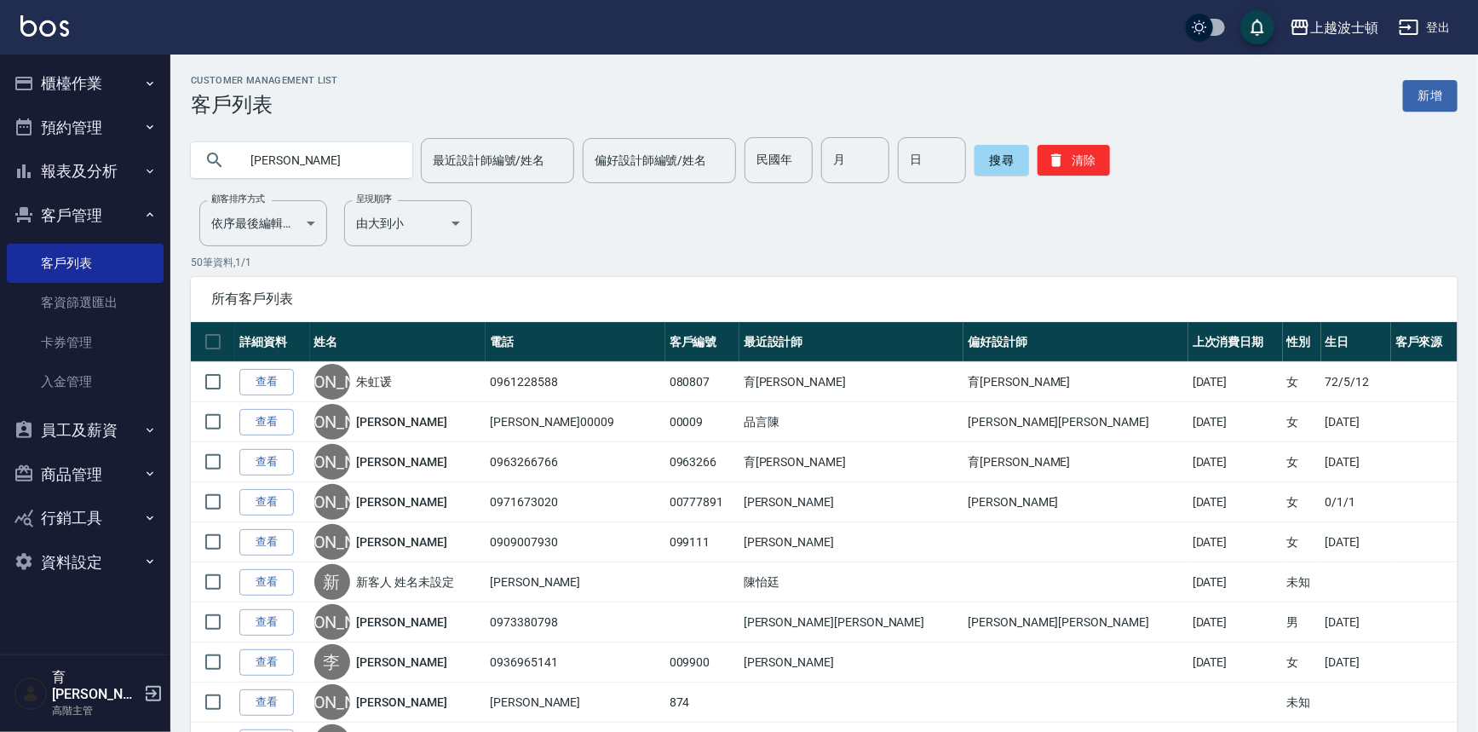
click at [34, 38] on div "上越波士頓 登出" at bounding box center [739, 27] width 1478 height 55
click at [34, 37] on link at bounding box center [44, 27] width 49 height 25
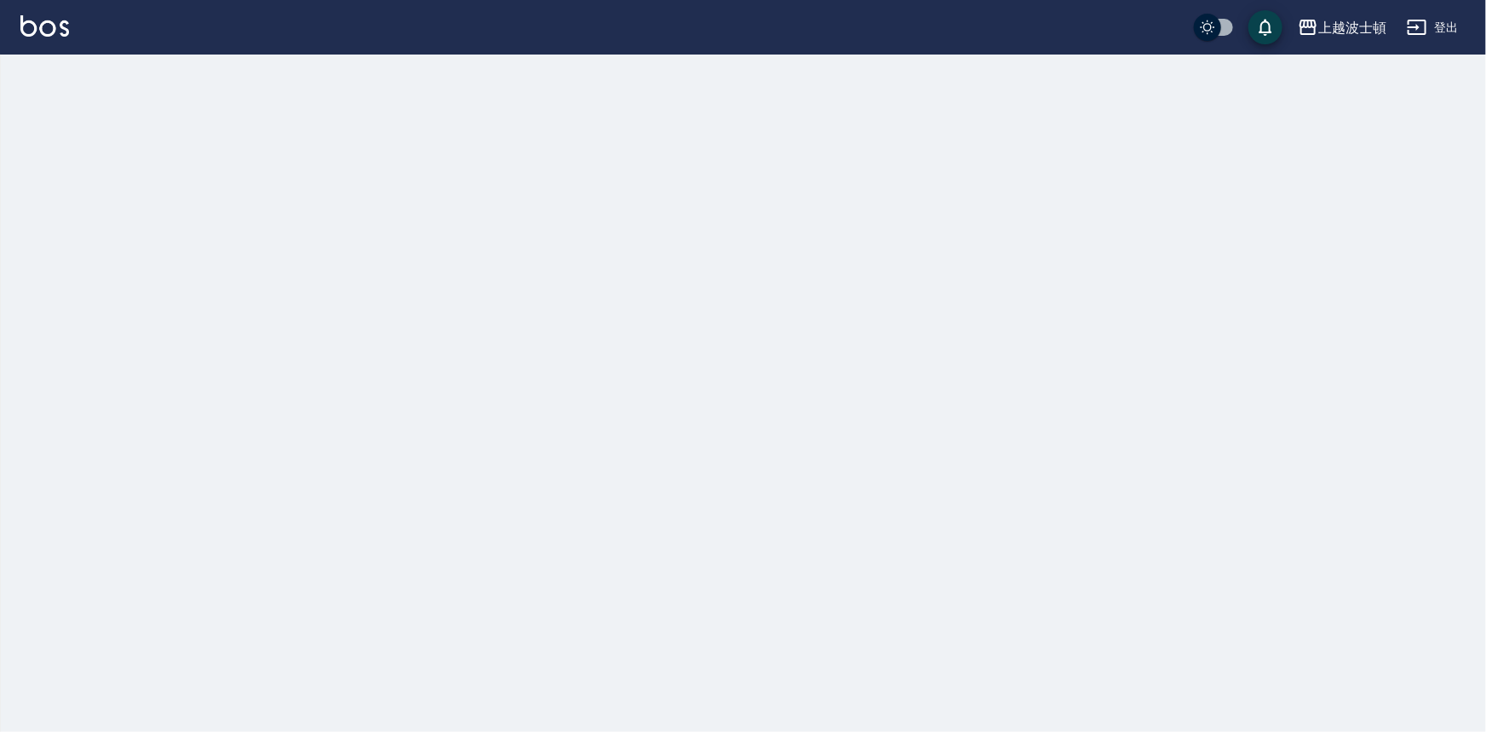
click at [34, 37] on link at bounding box center [44, 27] width 49 height 25
